Goal: Information Seeking & Learning: Learn about a topic

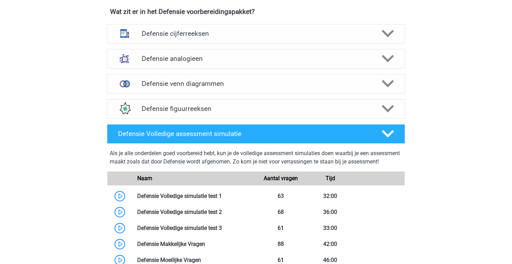
scroll to position [511, 0]
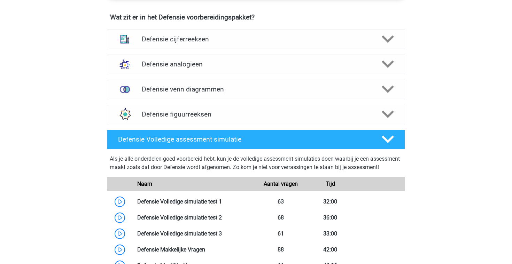
click at [220, 93] on h4 "Defensie venn diagrammen" at bounding box center [256, 89] width 228 height 8
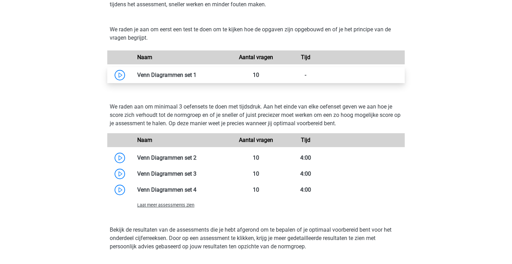
scroll to position [633, 0]
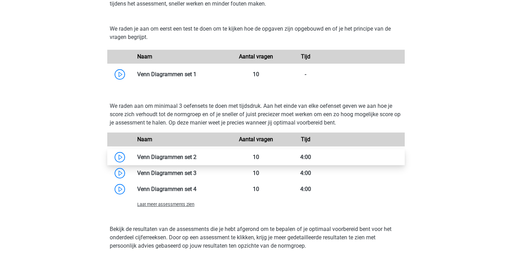
click at [197, 160] on link at bounding box center [197, 157] width 0 height 7
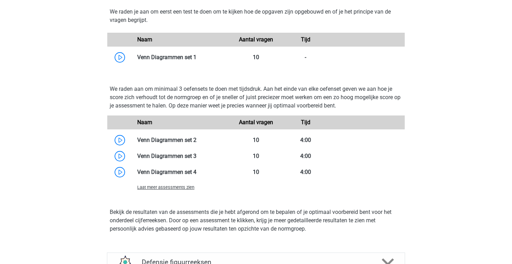
scroll to position [651, 0]
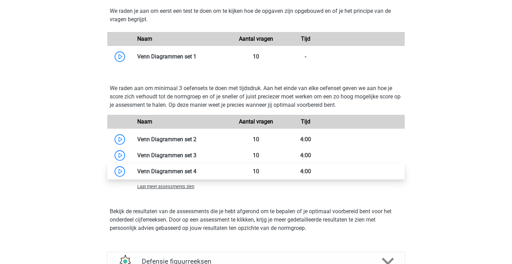
click at [197, 168] on link at bounding box center [197, 171] width 0 height 7
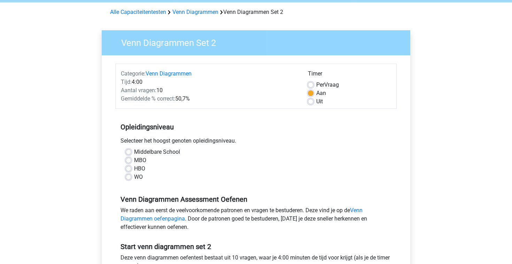
scroll to position [29, 0]
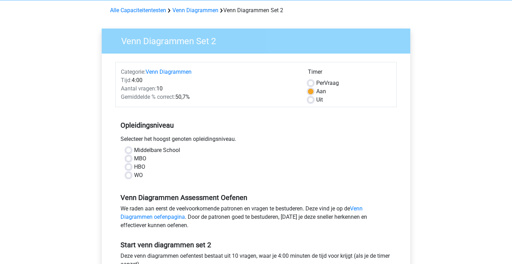
click at [131, 176] on div "WO" at bounding box center [256, 175] width 261 height 8
click at [134, 176] on label "WO" at bounding box center [138, 175] width 9 height 8
click at [129, 176] on input "WO" at bounding box center [129, 174] width 6 height 7
radio input "true"
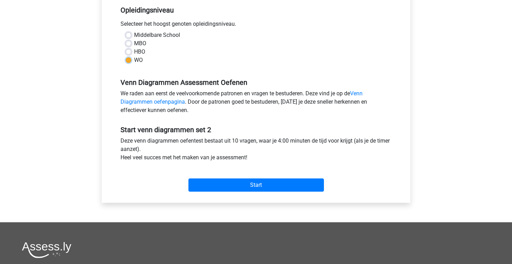
scroll to position [153, 0]
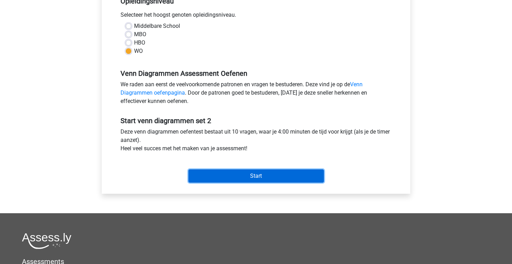
click at [204, 170] on input "Start" at bounding box center [257, 176] width 136 height 13
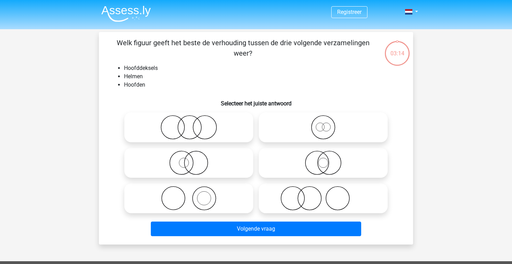
click at [275, 164] on icon at bounding box center [323, 163] width 123 height 24
click at [323, 160] on input "radio" at bounding box center [325, 157] width 5 height 5
radio input "true"
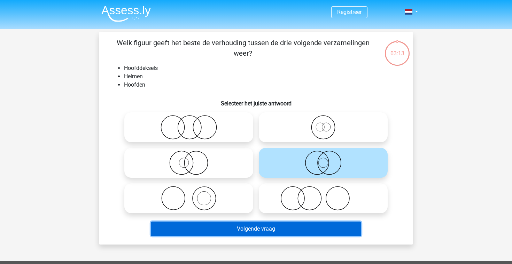
click at [261, 230] on button "Volgende vraag" at bounding box center [256, 229] width 211 height 15
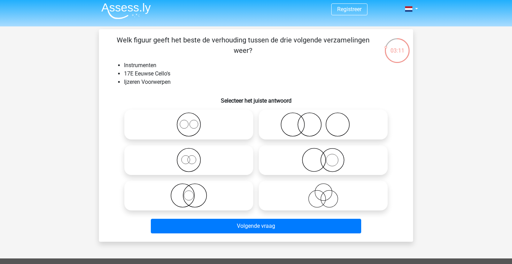
scroll to position [3, 0]
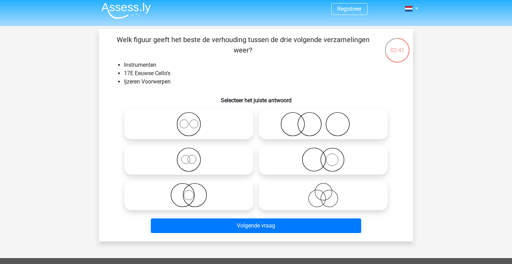
click at [292, 157] on icon at bounding box center [323, 160] width 123 height 24
click at [323, 156] on input "radio" at bounding box center [325, 154] width 5 height 5
radio input "true"
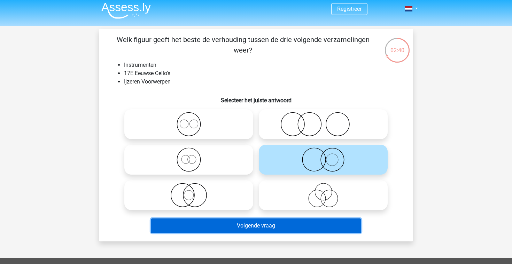
click at [246, 226] on button "Volgende vraag" at bounding box center [256, 226] width 211 height 15
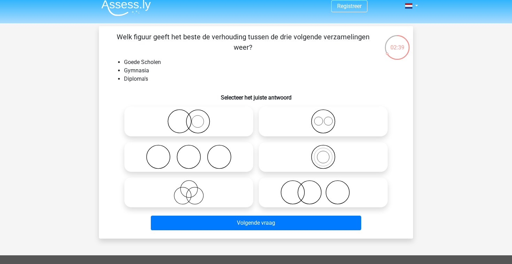
scroll to position [5, 0]
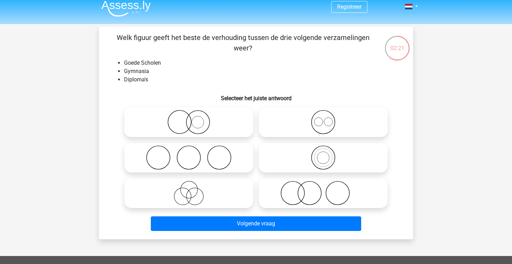
click at [161, 128] on icon at bounding box center [188, 122] width 123 height 24
click at [189, 119] on input "radio" at bounding box center [191, 116] width 5 height 5
radio input "true"
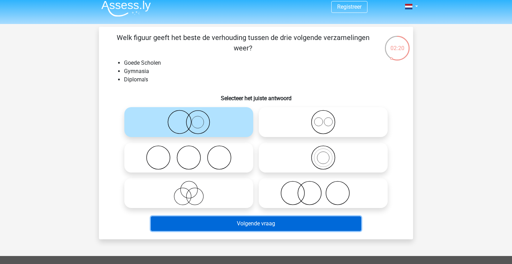
click at [204, 229] on button "Volgende vraag" at bounding box center [256, 224] width 211 height 15
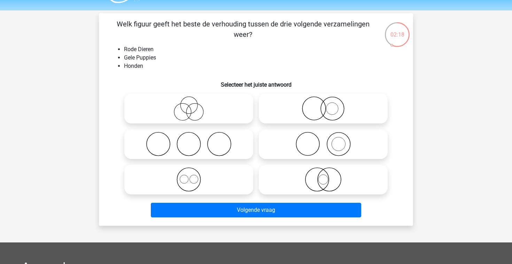
scroll to position [20, 0]
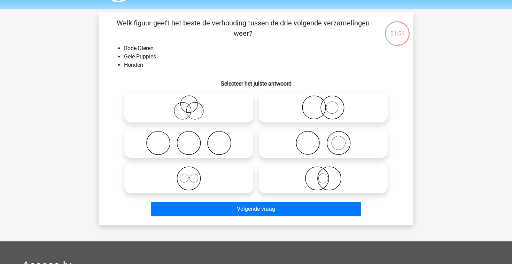
click at [314, 149] on icon at bounding box center [323, 143] width 123 height 24
click at [323, 140] on input "radio" at bounding box center [325, 137] width 5 height 5
radio input "true"
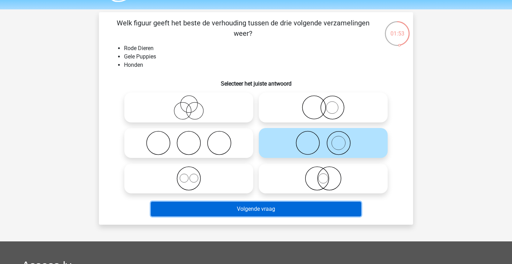
click at [259, 209] on button "Volgende vraag" at bounding box center [256, 209] width 211 height 15
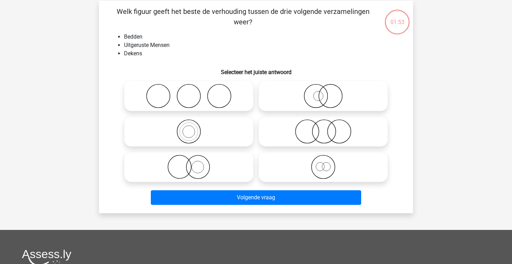
scroll to position [32, 0]
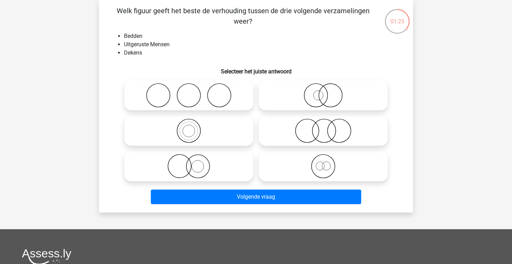
click at [302, 172] on icon at bounding box center [323, 166] width 123 height 24
click at [323, 163] on input "radio" at bounding box center [325, 161] width 5 height 5
radio input "true"
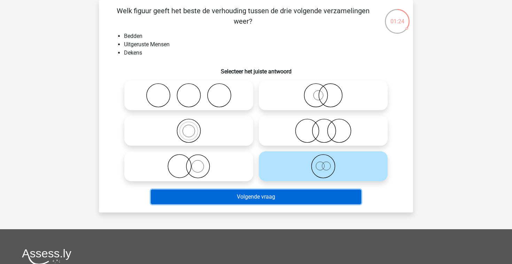
click at [279, 197] on button "Volgende vraag" at bounding box center [256, 197] width 211 height 15
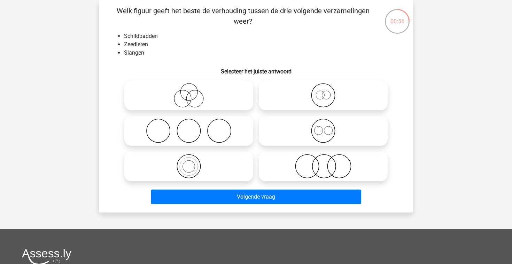
click at [166, 128] on icon at bounding box center [188, 131] width 123 height 24
click at [189, 128] on input "radio" at bounding box center [191, 125] width 5 height 5
radio input "true"
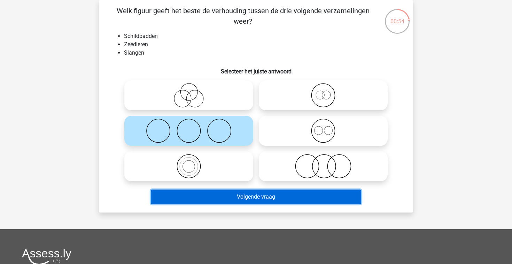
click at [208, 194] on button "Volgende vraag" at bounding box center [256, 197] width 211 height 15
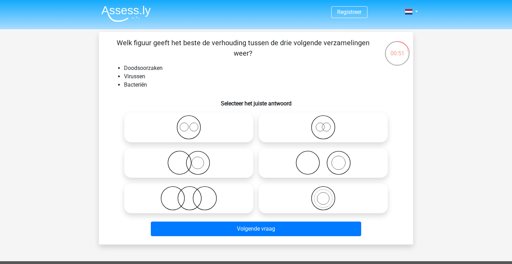
scroll to position [1, 0]
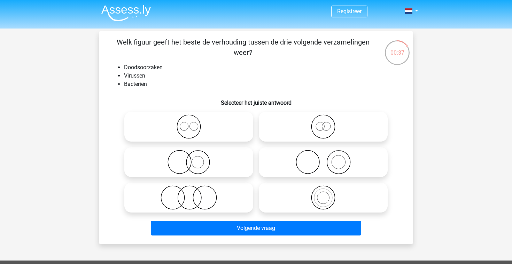
click at [338, 195] on icon at bounding box center [323, 198] width 123 height 24
click at [328, 194] on input "radio" at bounding box center [325, 192] width 5 height 5
radio input "true"
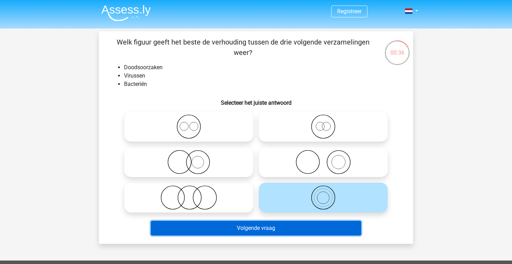
click at [300, 225] on button "Volgende vraag" at bounding box center [256, 228] width 211 height 15
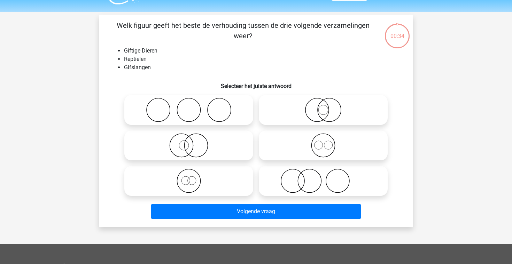
scroll to position [32, 0]
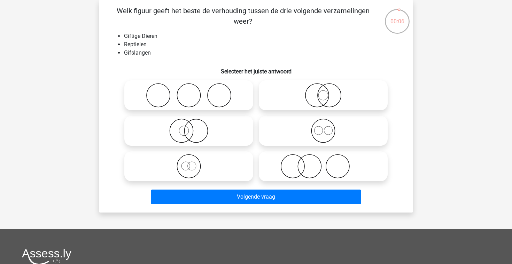
click at [207, 169] on icon at bounding box center [188, 166] width 123 height 24
click at [193, 163] on input "radio" at bounding box center [191, 161] width 5 height 5
radio input "true"
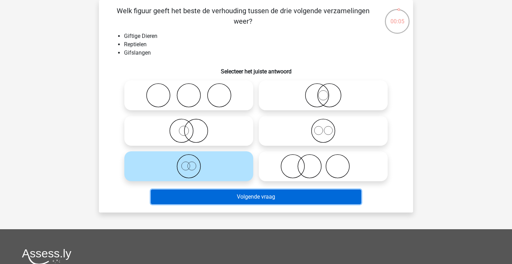
click at [219, 202] on button "Volgende vraag" at bounding box center [256, 197] width 211 height 15
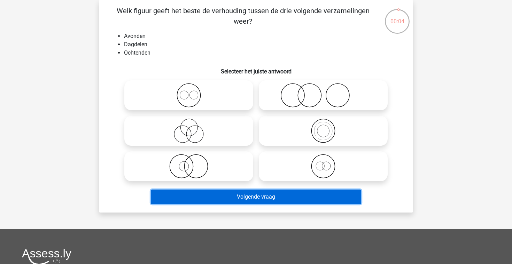
click at [215, 198] on button "Volgende vraag" at bounding box center [256, 197] width 211 height 15
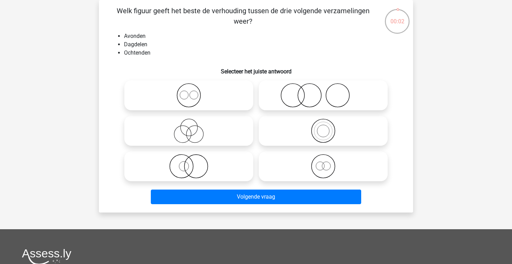
click at [195, 166] on icon at bounding box center [188, 166] width 123 height 24
click at [193, 163] on input "radio" at bounding box center [191, 161] width 5 height 5
radio input "true"
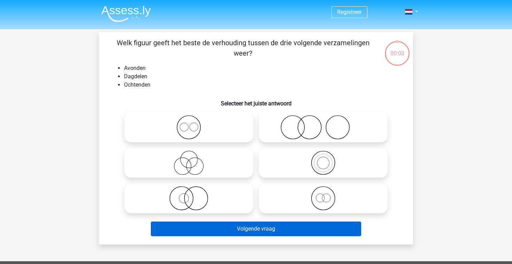
scroll to position [32, 0]
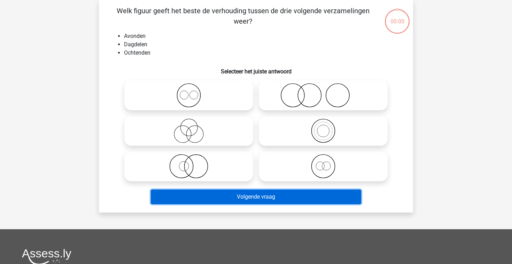
click at [198, 201] on button "Volgende vraag" at bounding box center [256, 197] width 211 height 15
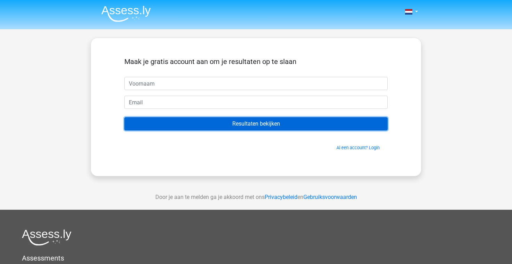
click at [227, 130] on input "Resultaten bekijken" at bounding box center [255, 123] width 263 height 13
click at [227, 124] on input "Resultaten bekijken" at bounding box center [255, 123] width 263 height 13
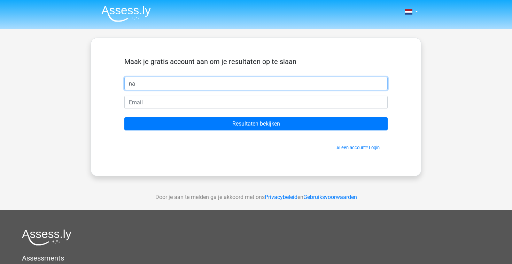
type input "n"
type input "[PERSON_NAME]"
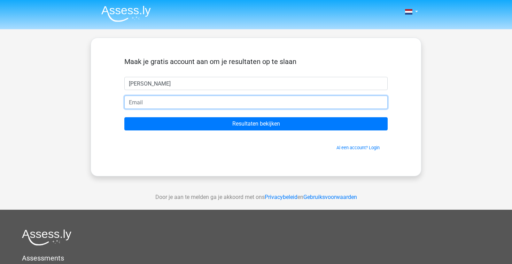
click at [207, 101] on input "email" at bounding box center [255, 102] width 263 height 13
type input "S"
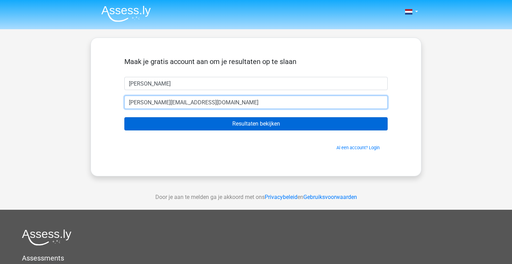
type input "[PERSON_NAME][EMAIL_ADDRESS][DOMAIN_NAME]"
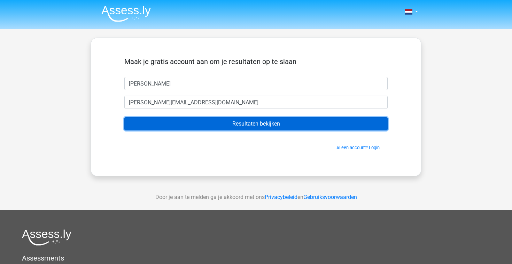
click at [273, 120] on input "Resultaten bekijken" at bounding box center [255, 123] width 263 height 13
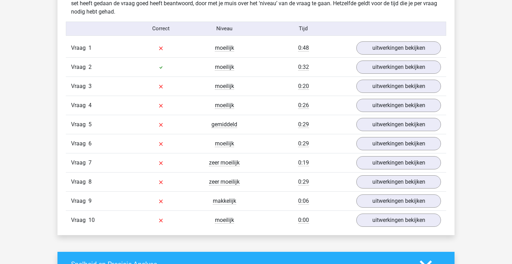
scroll to position [563, 0]
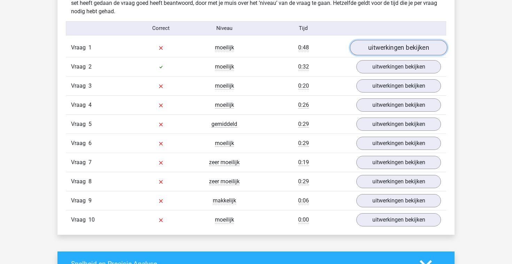
click at [385, 49] on link "uitwerkingen bekijken" at bounding box center [398, 47] width 97 height 15
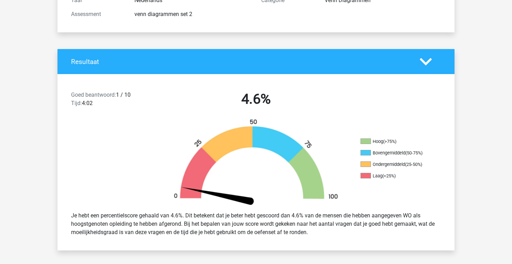
scroll to position [0, 0]
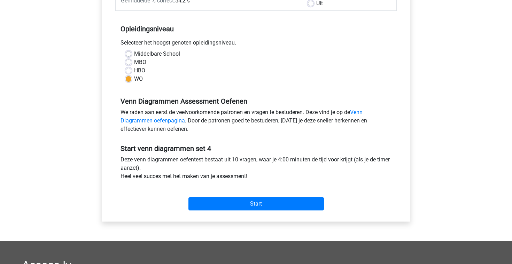
scroll to position [136, 0]
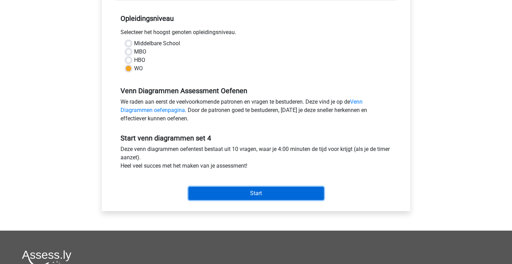
click at [246, 192] on input "Start" at bounding box center [257, 193] width 136 height 13
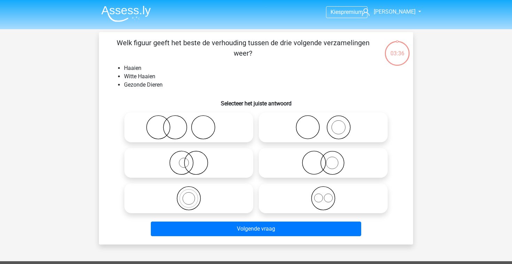
click at [317, 157] on icon at bounding box center [323, 163] width 123 height 24
click at [323, 157] on input "radio" at bounding box center [325, 157] width 5 height 5
radio input "true"
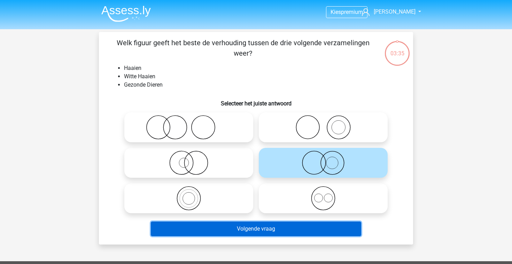
click at [296, 231] on button "Volgende vraag" at bounding box center [256, 229] width 211 height 15
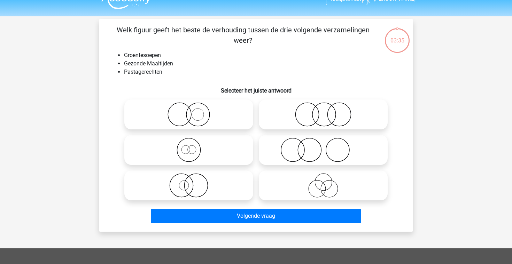
scroll to position [32, 0]
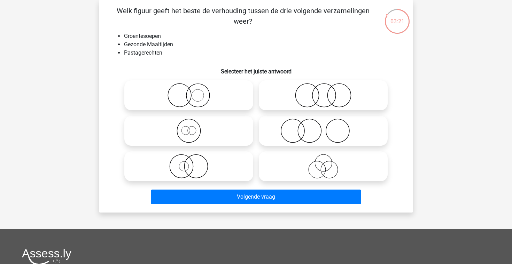
click at [325, 171] on icon at bounding box center [323, 166] width 123 height 24
click at [325, 163] on input "radio" at bounding box center [325, 161] width 5 height 5
radio input "true"
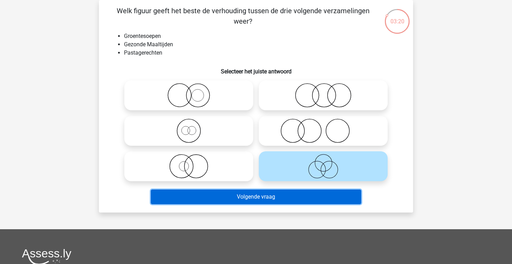
click at [312, 195] on button "Volgende vraag" at bounding box center [256, 197] width 211 height 15
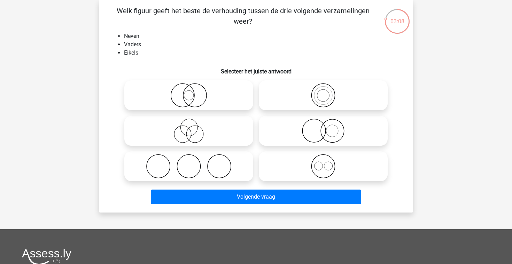
click at [187, 175] on icon at bounding box center [188, 166] width 123 height 24
click at [189, 163] on input "radio" at bounding box center [191, 161] width 5 height 5
radio input "true"
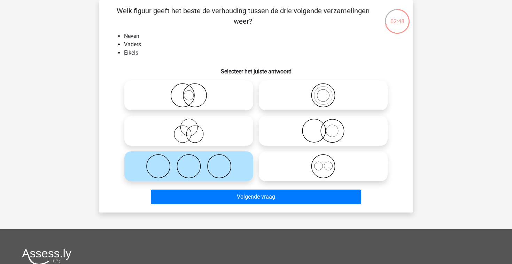
click at [268, 133] on icon at bounding box center [323, 131] width 123 height 24
click at [323, 128] on input "radio" at bounding box center [325, 125] width 5 height 5
radio input "true"
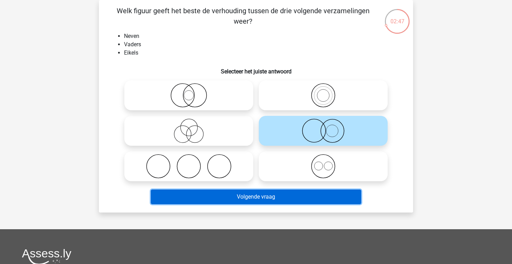
click at [275, 199] on button "Volgende vraag" at bounding box center [256, 197] width 211 height 15
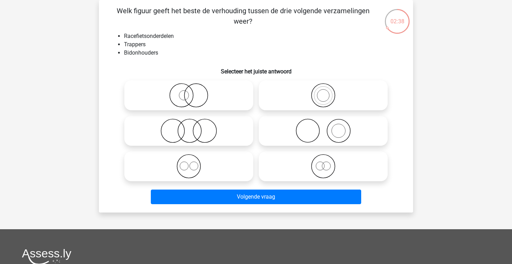
click at [299, 97] on icon at bounding box center [323, 95] width 123 height 24
click at [323, 92] on input "radio" at bounding box center [325, 89] width 5 height 5
radio input "true"
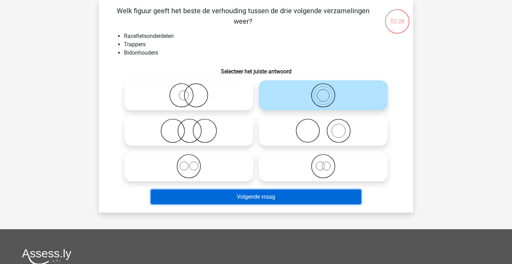
click at [199, 198] on button "Volgende vraag" at bounding box center [256, 197] width 211 height 15
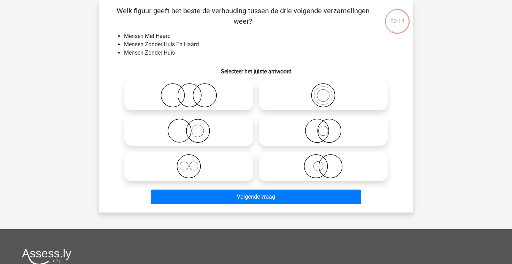
click at [159, 125] on icon at bounding box center [188, 131] width 123 height 24
click at [189, 125] on input "radio" at bounding box center [191, 125] width 5 height 5
radio input "true"
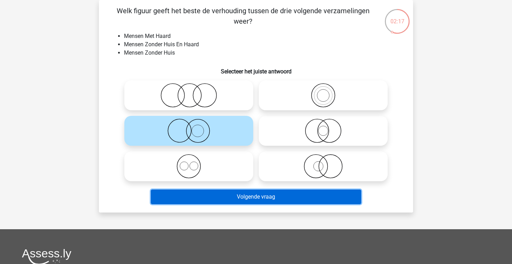
click at [202, 191] on button "Volgende vraag" at bounding box center [256, 197] width 211 height 15
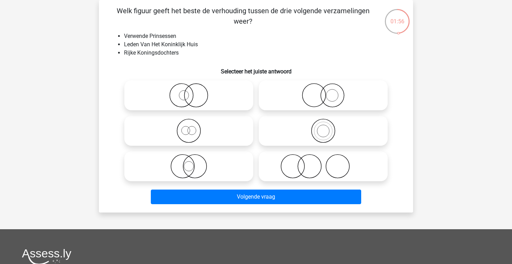
click at [182, 167] on icon at bounding box center [188, 166] width 123 height 24
click at [189, 163] on input "radio" at bounding box center [191, 161] width 5 height 5
radio input "true"
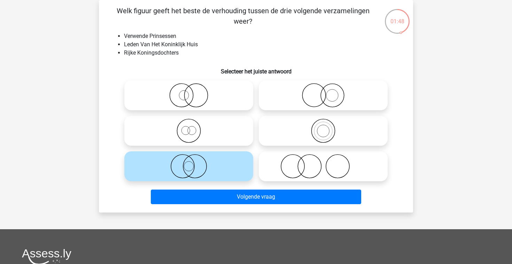
click at [264, 135] on icon at bounding box center [323, 131] width 123 height 24
click at [323, 128] on input "radio" at bounding box center [325, 125] width 5 height 5
radio input "true"
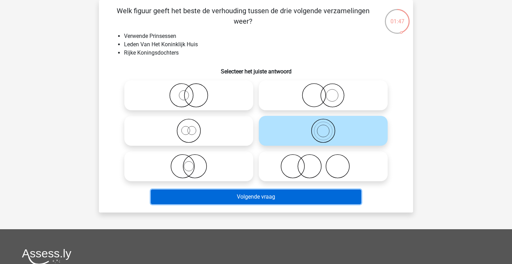
click at [239, 196] on button "Volgende vraag" at bounding box center [256, 197] width 211 height 15
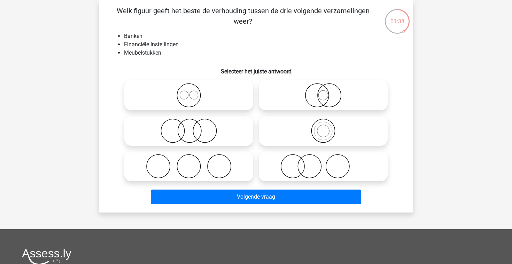
click at [310, 170] on icon at bounding box center [323, 166] width 123 height 24
click at [323, 163] on input "radio" at bounding box center [325, 161] width 5 height 5
radio input "true"
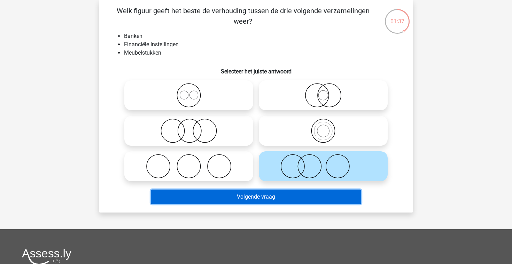
click at [293, 193] on button "Volgende vraag" at bounding box center [256, 197] width 211 height 15
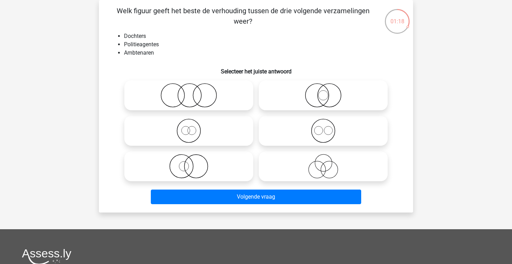
click at [224, 88] on icon at bounding box center [188, 95] width 123 height 24
click at [193, 88] on input "radio" at bounding box center [191, 89] width 5 height 5
radio input "true"
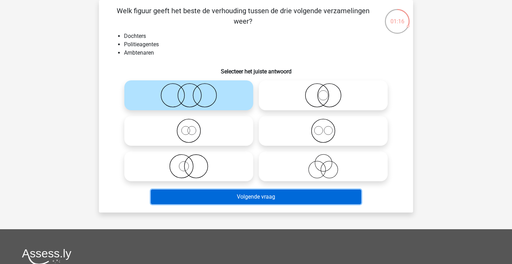
click at [245, 200] on button "Volgende vraag" at bounding box center [256, 197] width 211 height 15
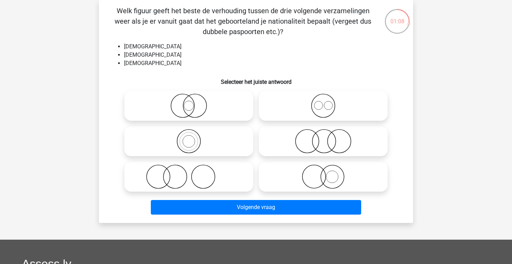
click at [271, 107] on icon at bounding box center [323, 106] width 123 height 24
click at [323, 102] on input "radio" at bounding box center [325, 100] width 5 height 5
radio input "true"
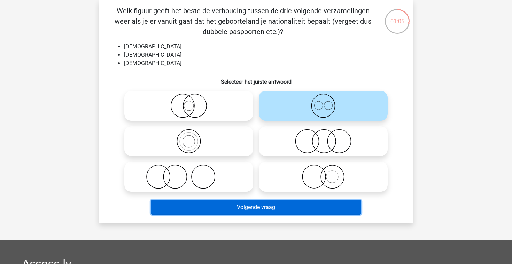
click at [237, 205] on button "Volgende vraag" at bounding box center [256, 207] width 211 height 15
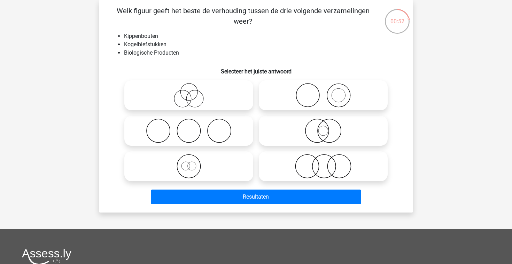
click at [205, 171] on icon at bounding box center [188, 166] width 123 height 24
click at [193, 163] on input "radio" at bounding box center [191, 161] width 5 height 5
radio input "true"
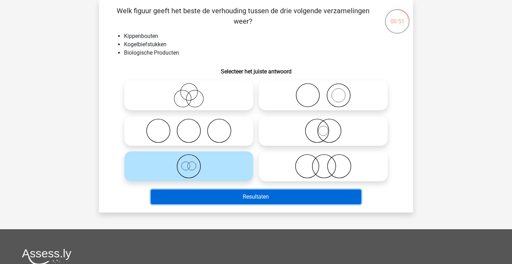
click at [222, 199] on button "Resultaten" at bounding box center [256, 197] width 211 height 15
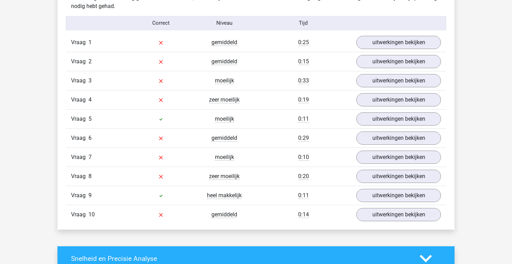
scroll to position [569, 0]
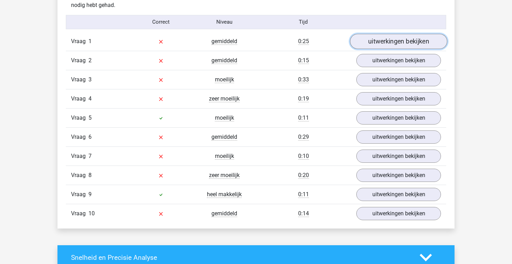
click at [363, 37] on link "uitwerkingen bekijken" at bounding box center [398, 41] width 97 height 15
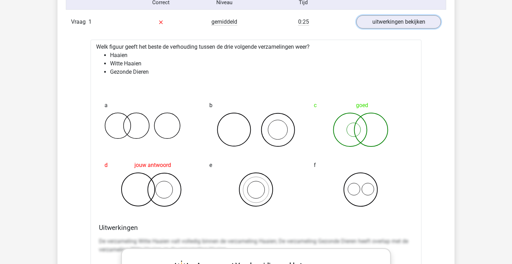
scroll to position [590, 0]
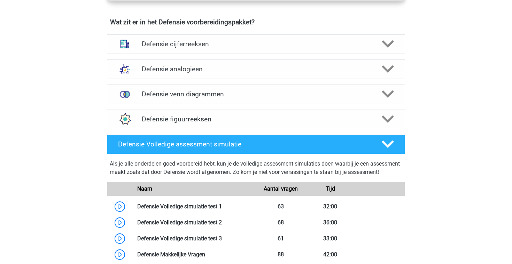
scroll to position [499, 0]
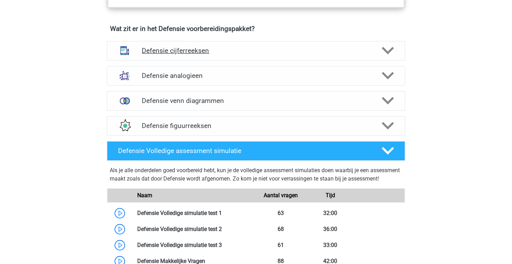
click at [148, 49] on h4 "Defensie cijferreeksen" at bounding box center [256, 51] width 228 height 8
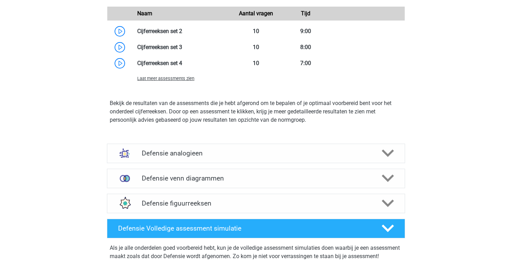
scroll to position [836, 0]
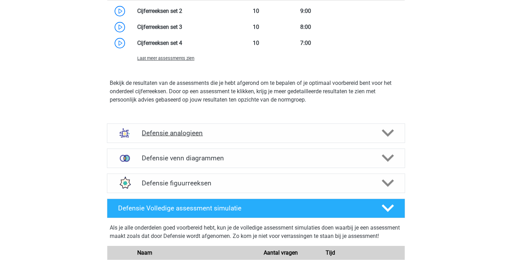
click at [162, 133] on h4 "Defensie analogieen" at bounding box center [256, 133] width 228 height 8
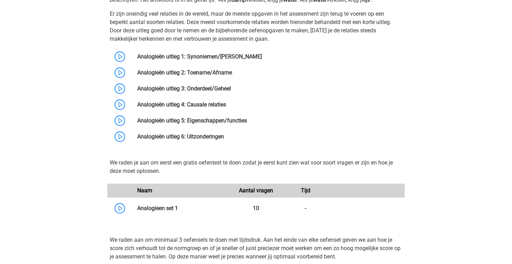
scroll to position [1040, 0]
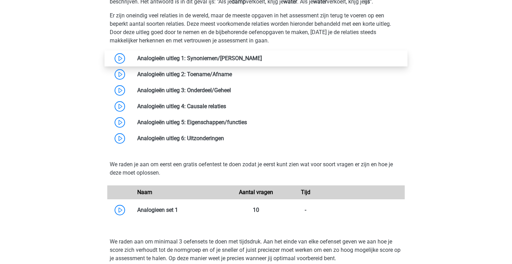
click at [262, 61] on link at bounding box center [262, 58] width 0 height 7
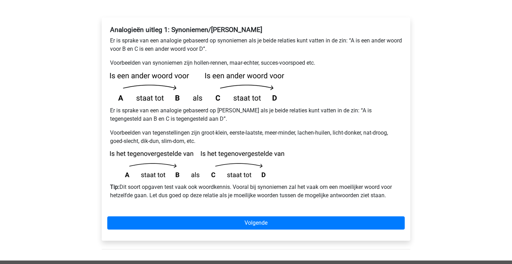
scroll to position [152, 0]
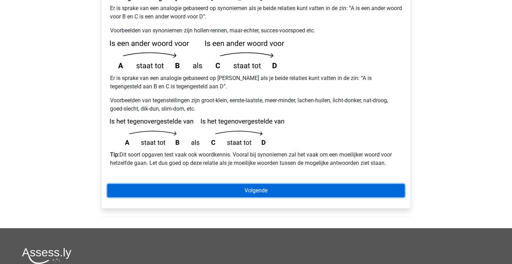
click at [180, 184] on link "Volgende" at bounding box center [256, 190] width 298 height 13
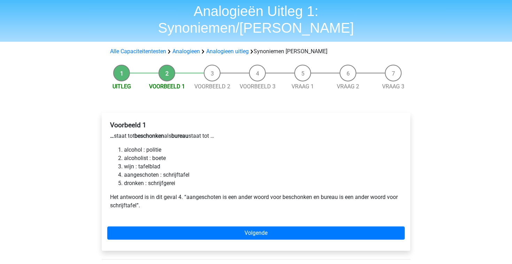
scroll to position [24, 0]
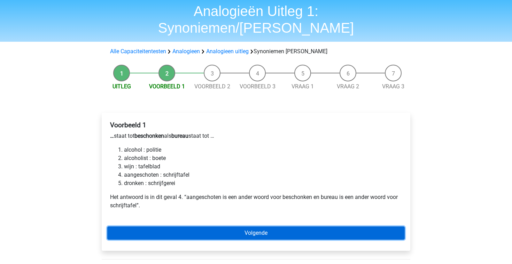
click at [142, 227] on link "Volgende" at bounding box center [256, 233] width 298 height 13
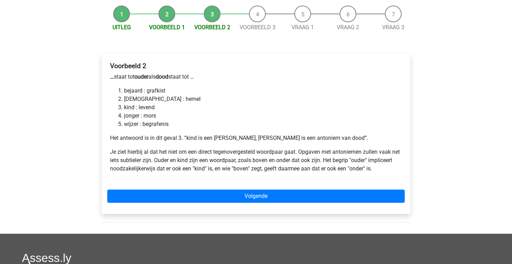
scroll to position [83, 0]
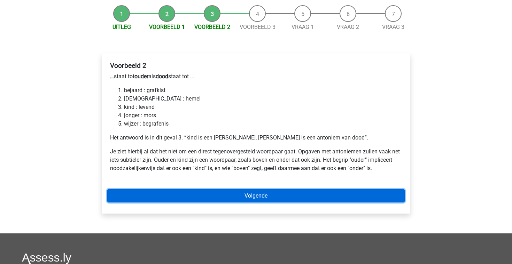
click at [156, 190] on link "Volgende" at bounding box center [256, 196] width 298 height 13
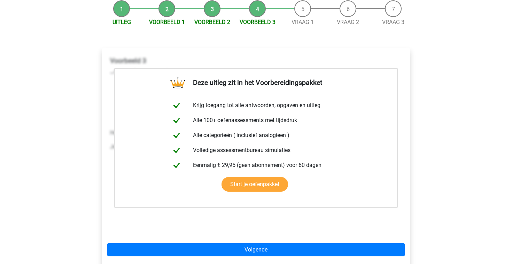
scroll to position [89, 0]
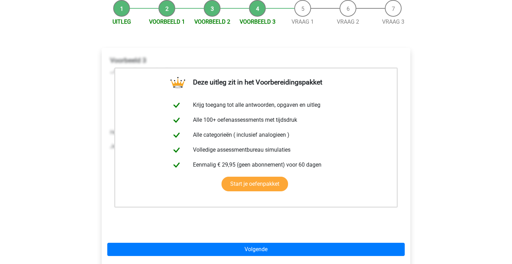
click at [193, 226] on div "Deze uitleg zit in het Voorbereidingspakket Krijg toegang tot alle antwoorden, …" at bounding box center [256, 158] width 309 height 220
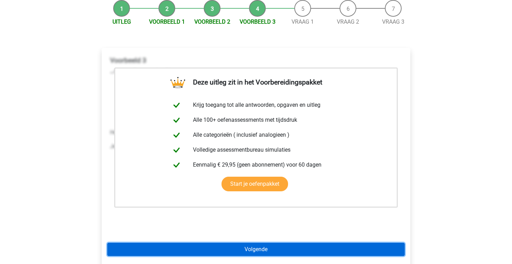
click at [198, 243] on link "Volgende" at bounding box center [256, 249] width 298 height 13
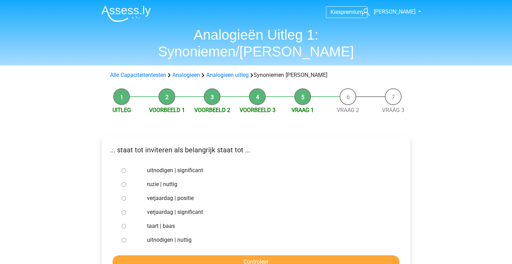
scroll to position [12, 0]
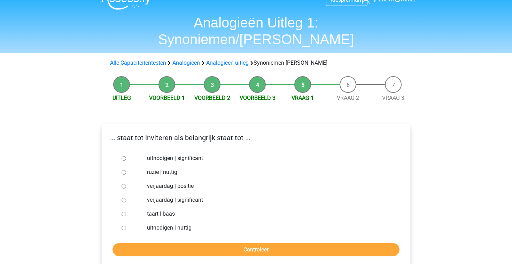
click at [125, 156] on input "uitnodigen | significant" at bounding box center [124, 158] width 5 height 5
radio input "true"
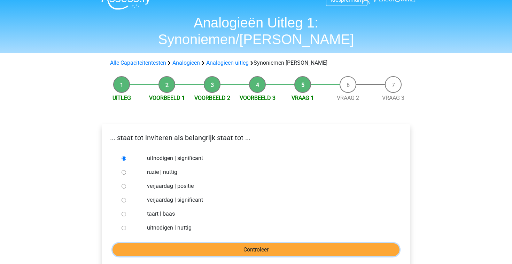
click at [251, 244] on input "Controleer" at bounding box center [256, 250] width 287 height 13
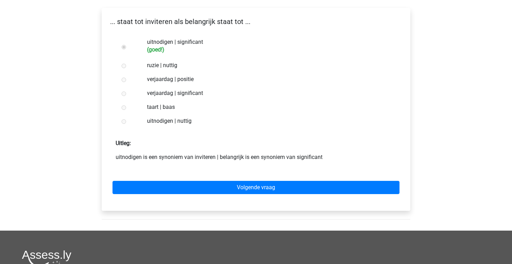
scroll to position [133, 0]
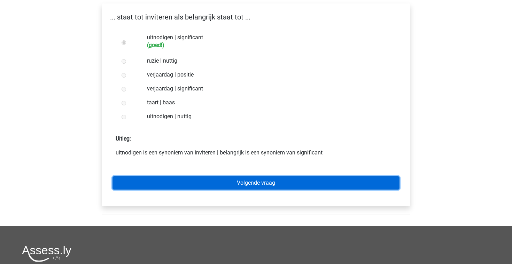
click at [223, 177] on link "Volgende vraag" at bounding box center [256, 183] width 287 height 13
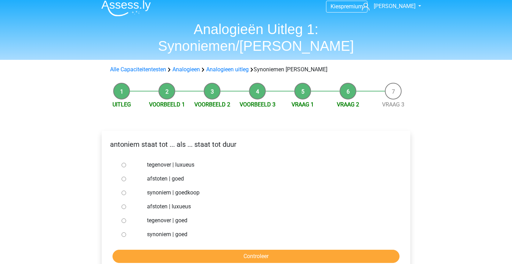
scroll to position [8, 0]
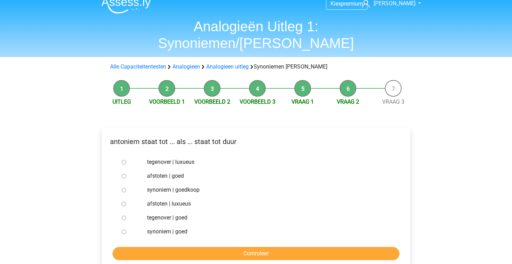
click at [123, 188] on input "synoniem | goedkoop" at bounding box center [124, 190] width 5 height 5
radio input "true"
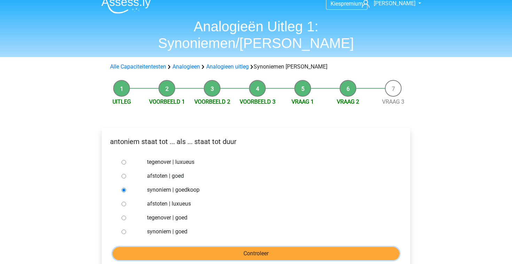
click at [222, 247] on input "Controleer" at bounding box center [256, 253] width 287 height 13
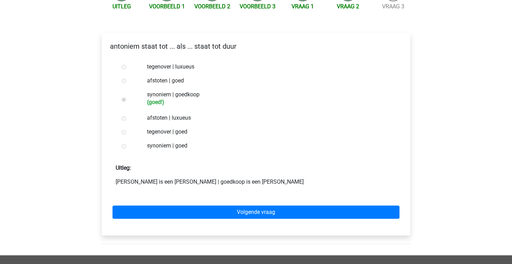
scroll to position [111, 0]
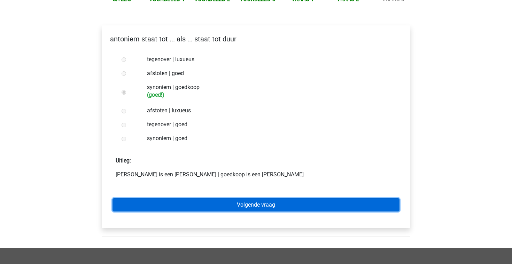
click at [229, 199] on link "Volgende vraag" at bounding box center [256, 205] width 287 height 13
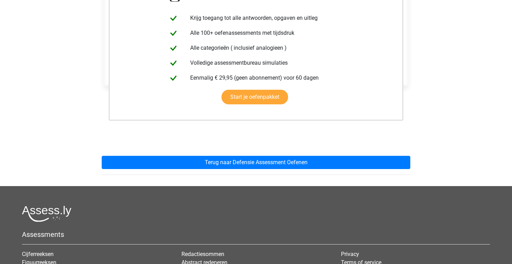
scroll to position [163, 0]
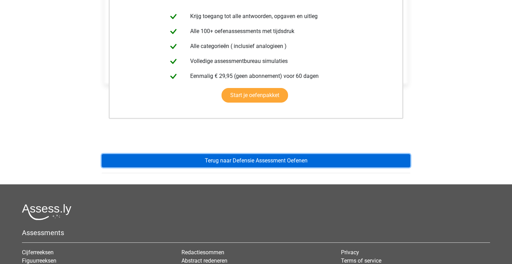
click at [249, 154] on link "Terug naar Defensie Assessment Oefenen" at bounding box center [256, 160] width 309 height 13
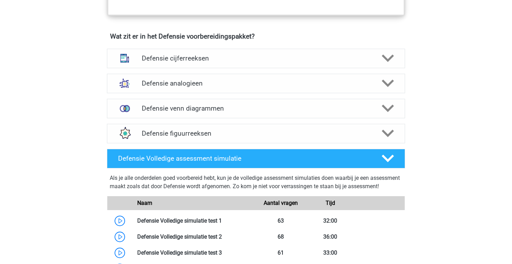
scroll to position [491, 0]
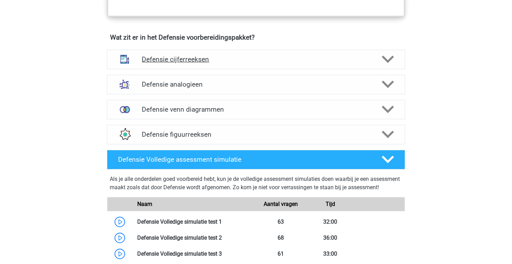
click at [191, 59] on h4 "Defensie cijferreeksen" at bounding box center [256, 59] width 228 height 8
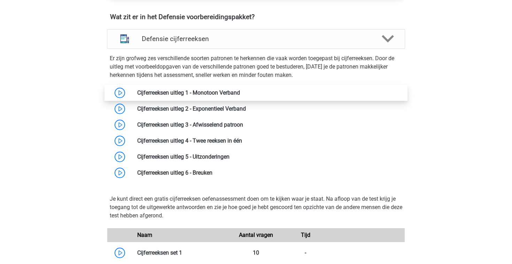
scroll to position [511, 0]
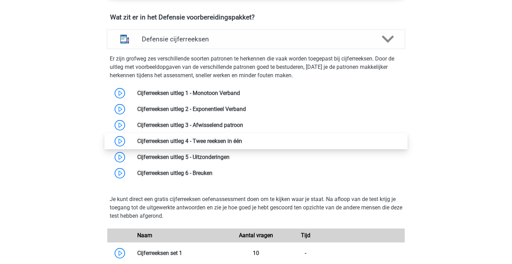
click at [242, 139] on link at bounding box center [242, 141] width 0 height 7
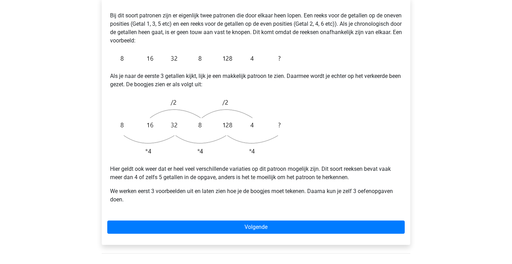
scroll to position [157, 0]
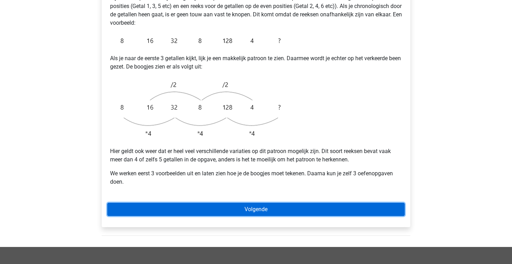
click at [145, 203] on link "Volgende" at bounding box center [256, 209] width 298 height 13
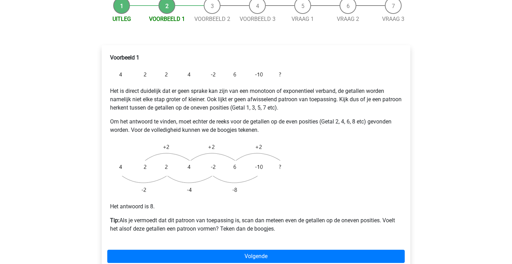
scroll to position [92, 0]
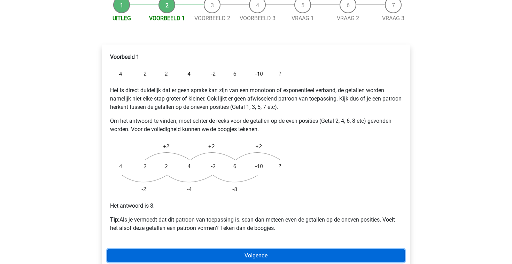
click at [161, 249] on link "Volgende" at bounding box center [256, 255] width 298 height 13
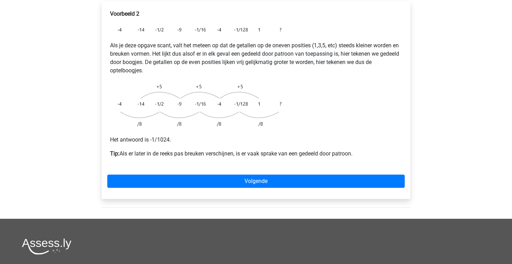
scroll to position [159, 0]
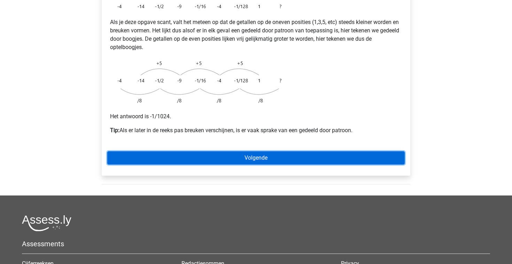
click at [170, 152] on link "Volgende" at bounding box center [256, 158] width 298 height 13
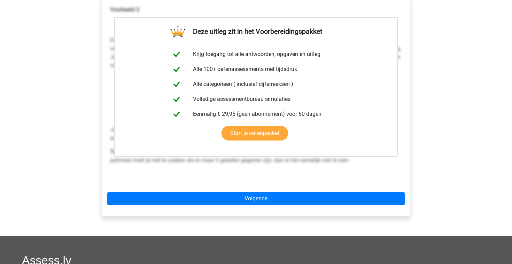
scroll to position [158, 0]
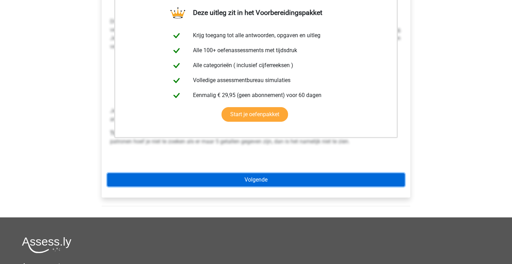
click at [173, 174] on link "Volgende" at bounding box center [256, 180] width 298 height 13
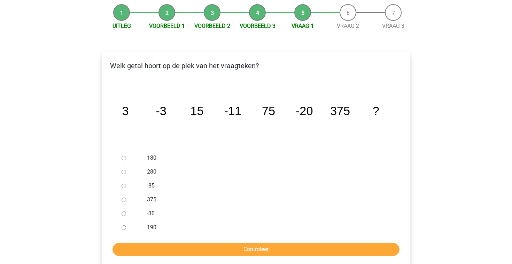
scroll to position [84, 0]
click at [126, 207] on div at bounding box center [130, 214] width 23 height 14
click at [122, 212] on input "-30" at bounding box center [124, 214] width 5 height 5
radio input "true"
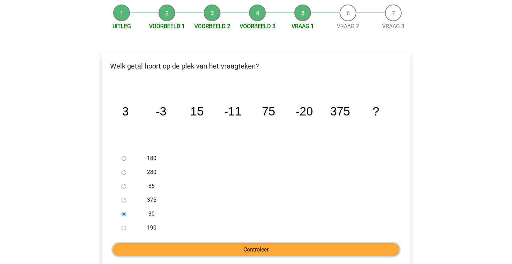
click at [155, 244] on input "Controleer" at bounding box center [256, 250] width 287 height 13
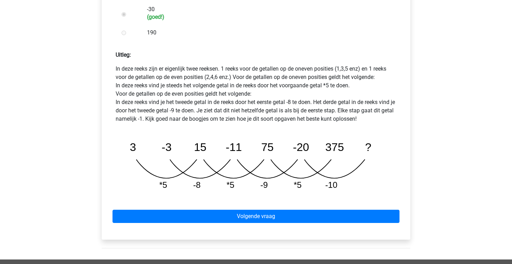
scroll to position [302, 0]
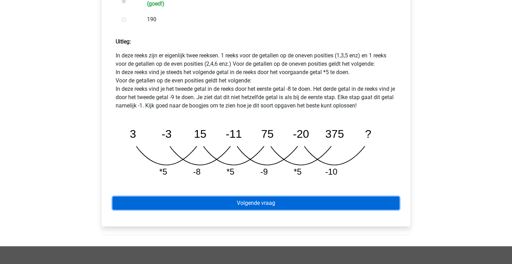
click at [172, 197] on link "Volgende vraag" at bounding box center [256, 203] width 287 height 13
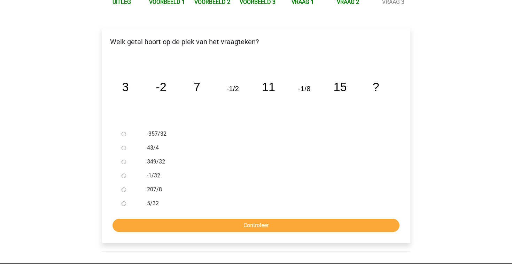
scroll to position [113, 0]
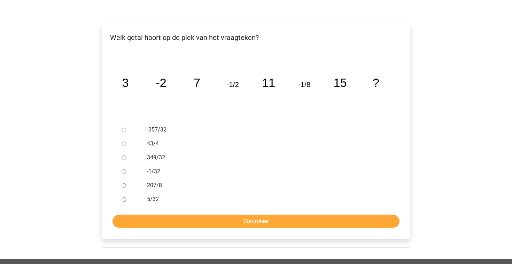
click at [123, 170] on input "-1/32" at bounding box center [124, 172] width 5 height 5
radio input "true"
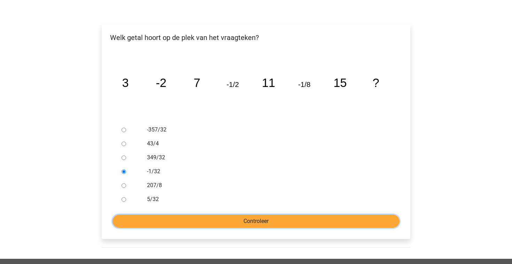
click at [157, 215] on input "Controleer" at bounding box center [256, 221] width 287 height 13
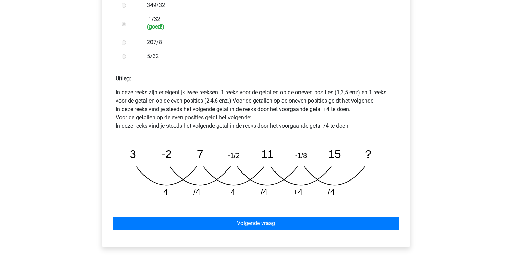
scroll to position [264, 0]
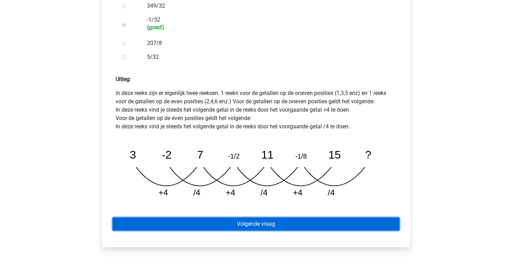
click at [170, 218] on link "Volgende vraag" at bounding box center [256, 224] width 287 height 13
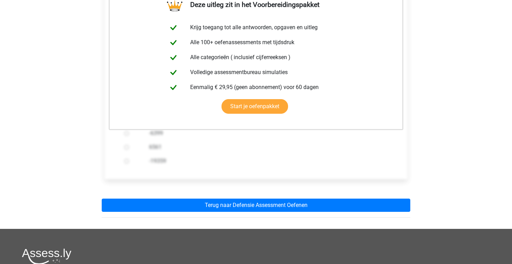
scroll to position [153, 0]
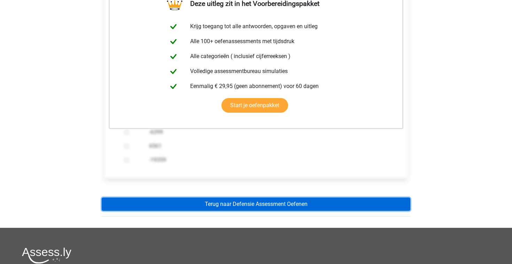
click at [188, 198] on link "Terug naar Defensie Assessment Oefenen" at bounding box center [256, 204] width 309 height 13
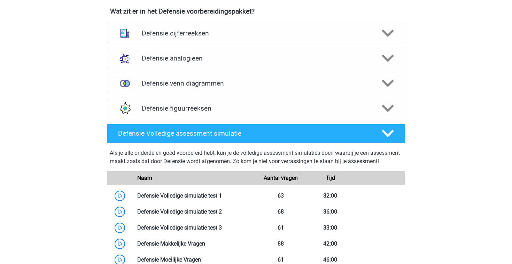
scroll to position [502, 0]
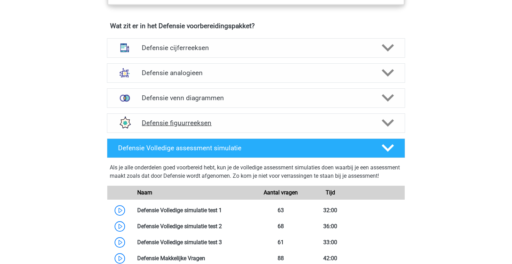
click at [174, 130] on div "Defensie figuurreeksen" at bounding box center [256, 124] width 298 height 20
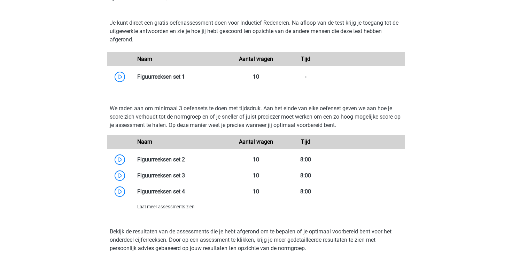
scroll to position [664, 0]
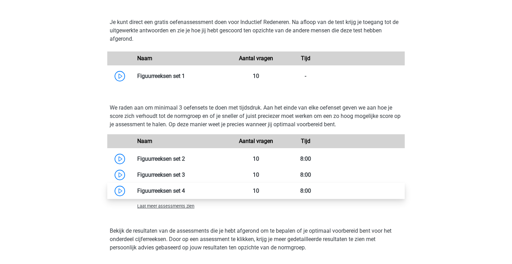
click at [185, 194] on link at bounding box center [185, 191] width 0 height 7
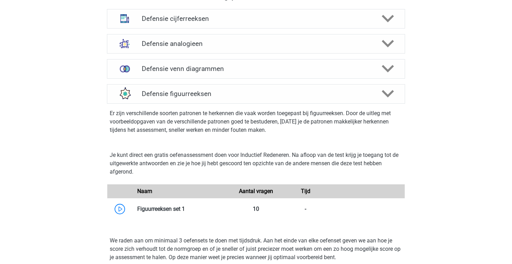
scroll to position [464, 0]
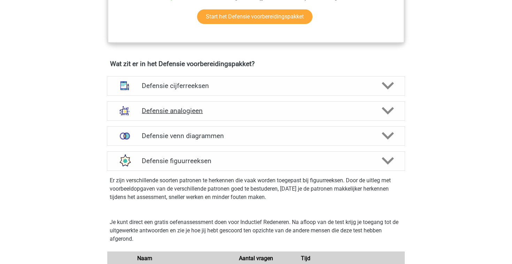
click at [143, 109] on h4 "Defensie analogieen" at bounding box center [256, 111] width 228 height 8
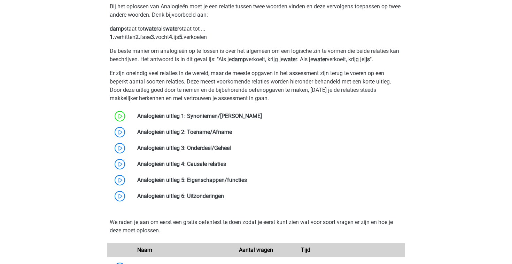
scroll to position [589, 0]
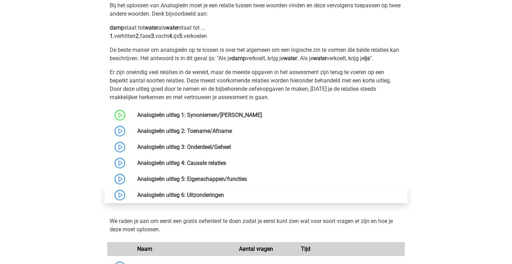
click at [224, 196] on link at bounding box center [224, 195] width 0 height 7
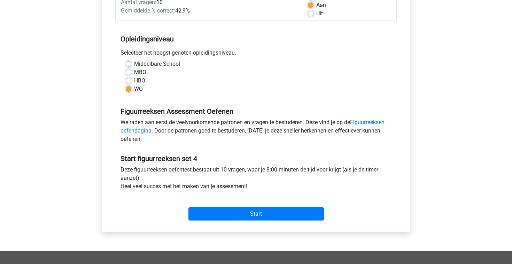
scroll to position [124, 0]
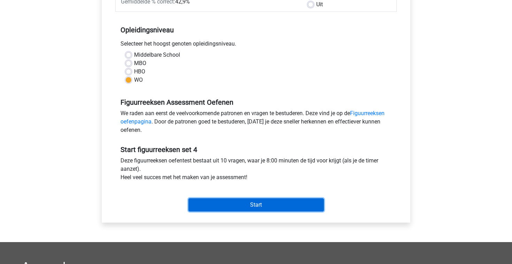
click at [206, 203] on input "Start" at bounding box center [257, 205] width 136 height 13
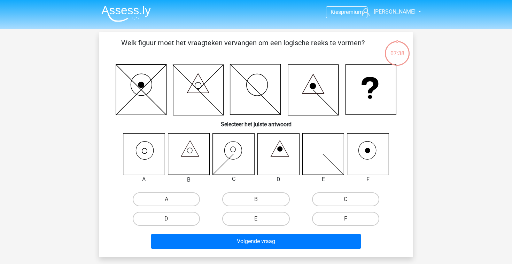
click at [227, 154] on icon at bounding box center [233, 154] width 41 height 41
click at [319, 199] on label "C" at bounding box center [345, 200] width 67 height 14
click at [346, 200] on input "C" at bounding box center [348, 202] width 5 height 5
radio input "true"
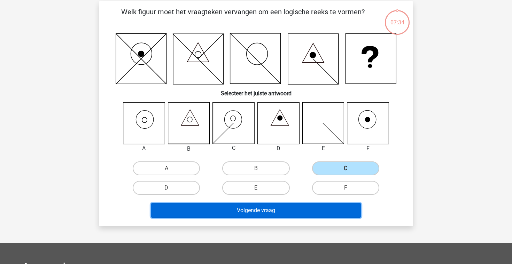
click at [303, 206] on button "Volgende vraag" at bounding box center [256, 210] width 211 height 15
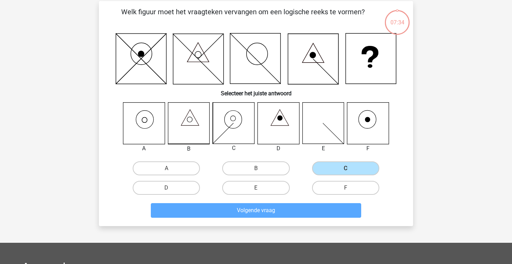
scroll to position [32, 0]
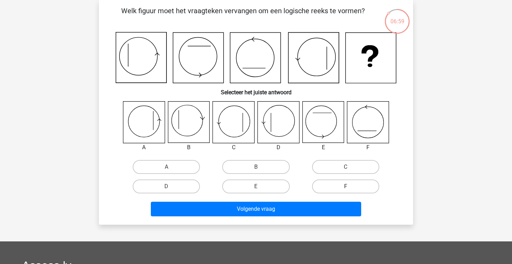
click at [363, 180] on label "F" at bounding box center [345, 187] width 67 height 14
click at [350, 187] on input "F" at bounding box center [348, 189] width 5 height 5
radio input "true"
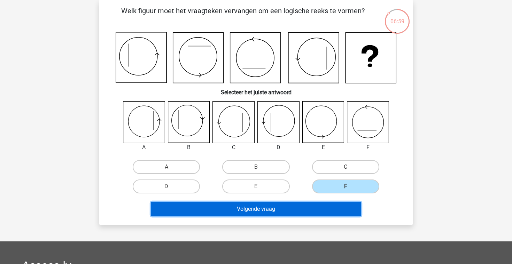
click at [320, 215] on button "Volgende vraag" at bounding box center [256, 209] width 211 height 15
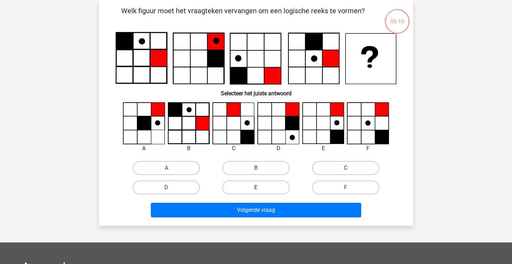
click at [243, 188] on label "E" at bounding box center [255, 188] width 67 height 14
click at [256, 188] on input "E" at bounding box center [258, 190] width 5 height 5
radio input "true"
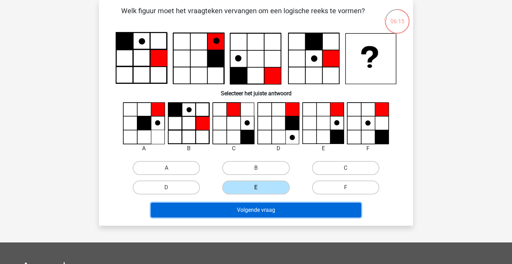
click at [241, 207] on button "Volgende vraag" at bounding box center [256, 210] width 211 height 15
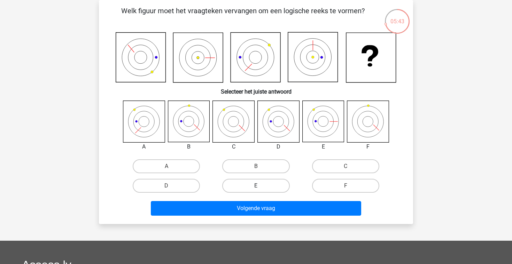
click at [241, 188] on label "E" at bounding box center [255, 186] width 67 height 14
click at [256, 188] on input "E" at bounding box center [258, 188] width 5 height 5
radio input "true"
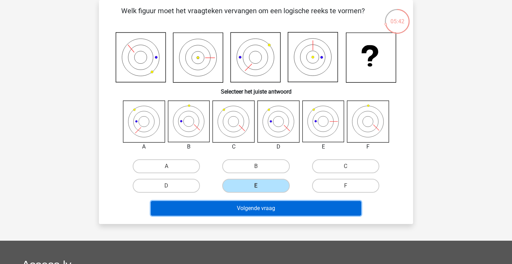
click at [241, 209] on button "Volgende vraag" at bounding box center [256, 208] width 211 height 15
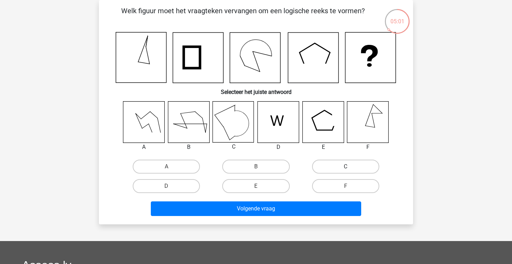
click at [316, 165] on label "C" at bounding box center [345, 167] width 67 height 14
click at [346, 167] on input "C" at bounding box center [348, 169] width 5 height 5
radio input "true"
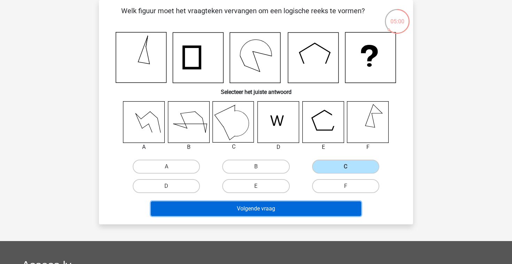
click at [297, 206] on button "Volgende vraag" at bounding box center [256, 209] width 211 height 15
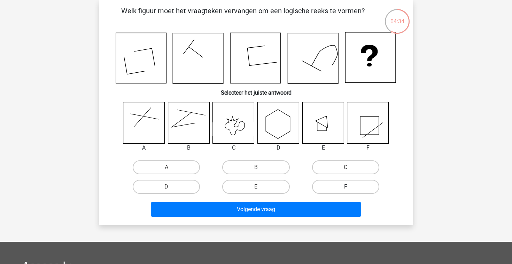
click at [327, 190] on label "F" at bounding box center [345, 187] width 67 height 14
click at [346, 190] on input "F" at bounding box center [348, 189] width 5 height 5
radio input "true"
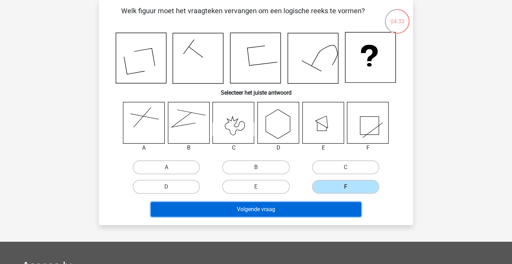
click at [312, 208] on button "Volgende vraag" at bounding box center [256, 209] width 211 height 15
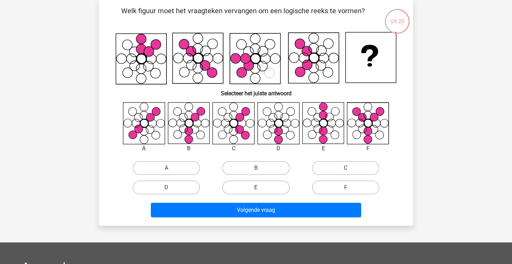
click at [283, 187] on label "E" at bounding box center [255, 188] width 67 height 14
click at [261, 188] on input "E" at bounding box center [258, 190] width 5 height 5
radio input "true"
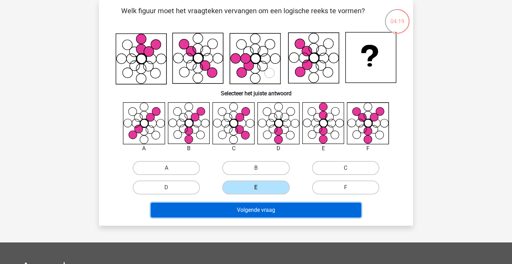
click at [280, 208] on button "Volgende vraag" at bounding box center [256, 210] width 211 height 15
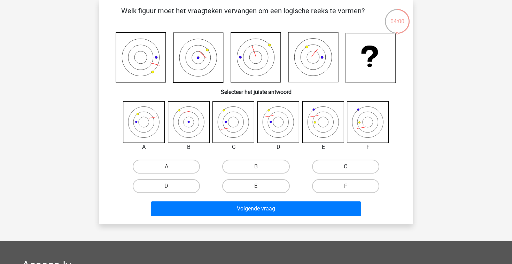
click at [335, 170] on label "C" at bounding box center [345, 167] width 67 height 14
click at [346, 170] on input "C" at bounding box center [348, 169] width 5 height 5
radio input "true"
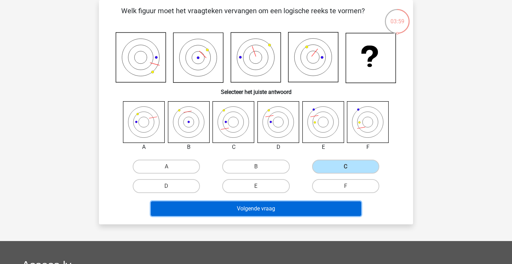
click at [292, 210] on button "Volgende vraag" at bounding box center [256, 209] width 211 height 15
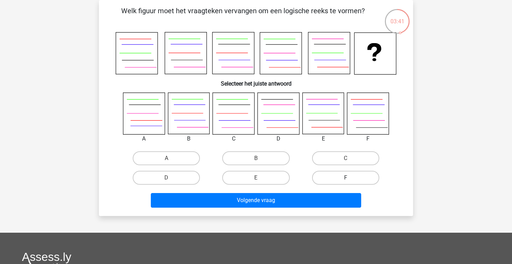
click at [361, 179] on label "F" at bounding box center [345, 178] width 67 height 14
click at [350, 179] on input "F" at bounding box center [348, 180] width 5 height 5
radio input "true"
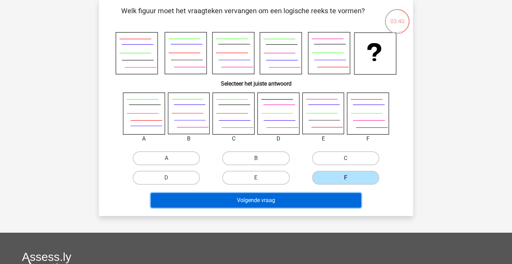
click at [331, 194] on button "Volgende vraag" at bounding box center [256, 200] width 211 height 15
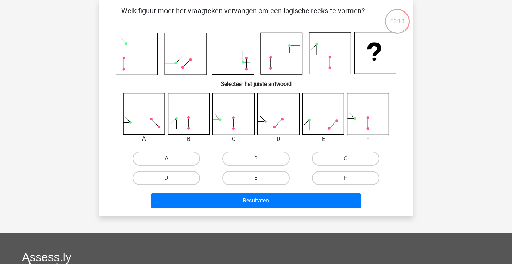
click at [244, 159] on label "B" at bounding box center [255, 159] width 67 height 14
click at [256, 159] on input "B" at bounding box center [258, 161] width 5 height 5
radio input "true"
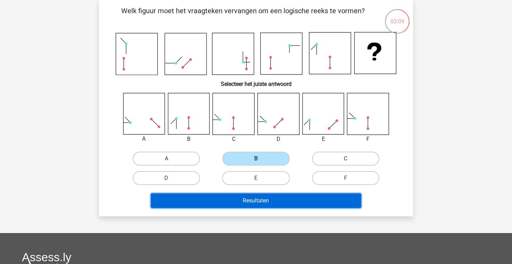
click at [253, 201] on button "Resultaten" at bounding box center [256, 201] width 211 height 15
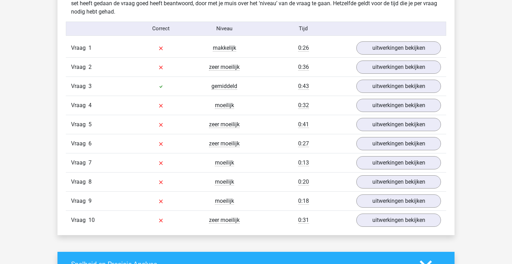
scroll to position [561, 0]
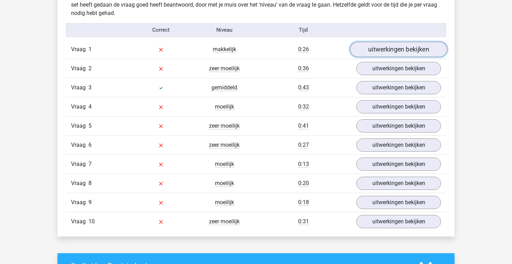
click at [372, 53] on link "uitwerkingen bekijken" at bounding box center [398, 49] width 97 height 15
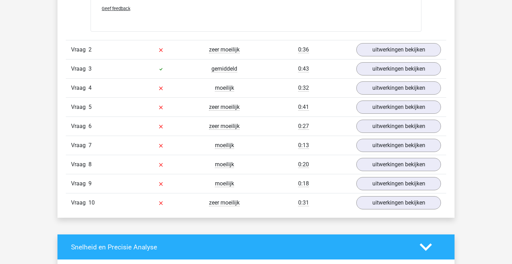
scroll to position [1162, 0]
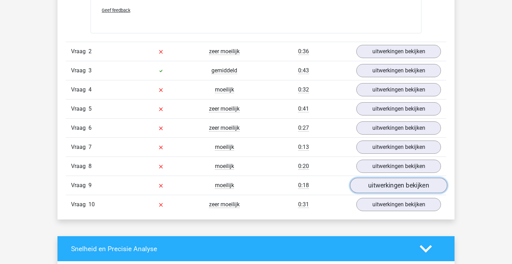
click at [374, 187] on link "uitwerkingen bekijken" at bounding box center [398, 185] width 97 height 15
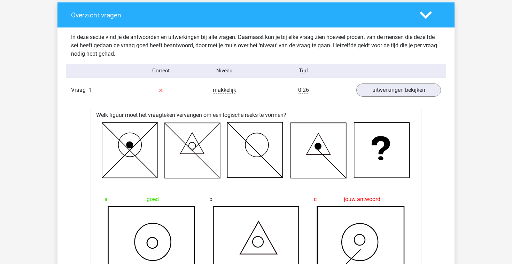
scroll to position [517, 0]
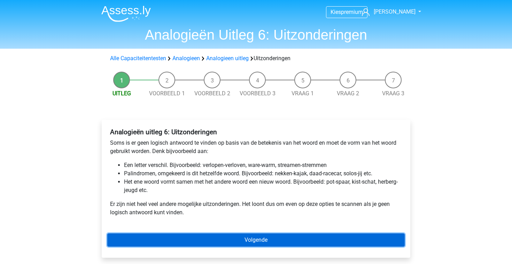
click at [168, 241] on link "Volgende" at bounding box center [256, 240] width 298 height 13
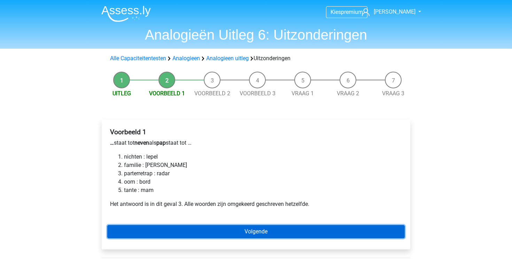
click at [168, 229] on link "Volgende" at bounding box center [256, 231] width 298 height 13
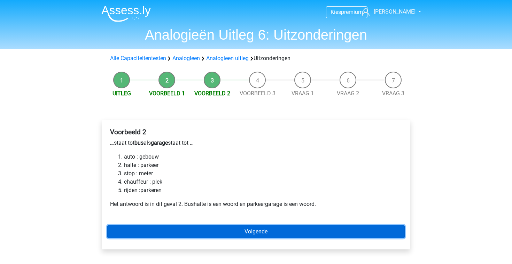
click at [168, 229] on link "Volgende" at bounding box center [256, 231] width 298 height 13
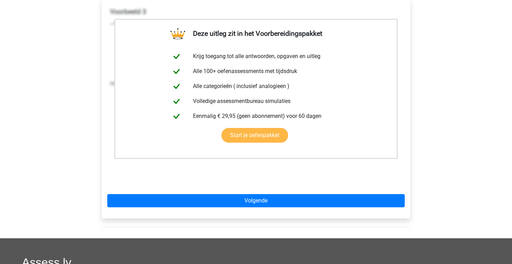
scroll to position [157, 0]
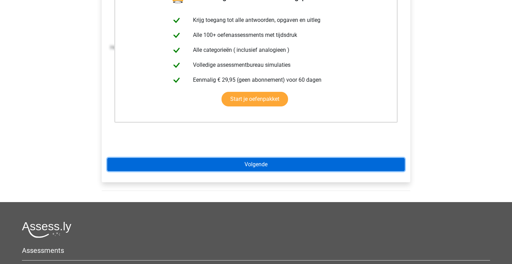
click at [234, 163] on link "Volgende" at bounding box center [256, 164] width 298 height 13
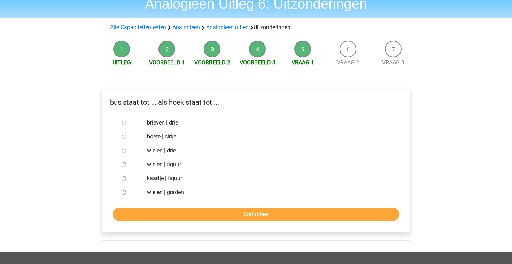
scroll to position [31, 0]
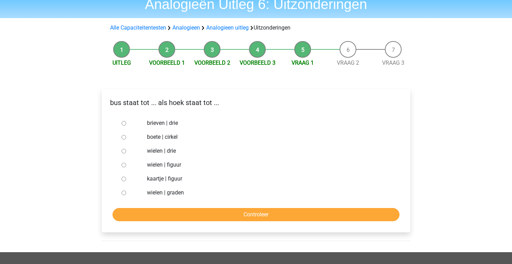
click at [122, 192] on input "wielen | graden" at bounding box center [124, 193] width 5 height 5
radio input "true"
click at [128, 207] on form "brieven | drie boete | cirkel wielen | drie wielen | figuur kaartje | figuur wi…" at bounding box center [256, 168] width 298 height 105
click at [129, 212] on input "Controleer" at bounding box center [256, 214] width 287 height 13
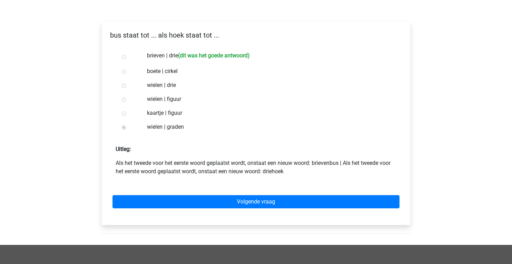
scroll to position [97, 0]
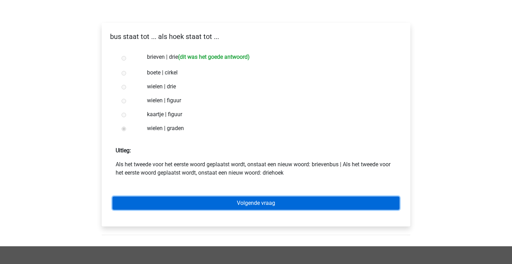
click at [152, 208] on link "Volgende vraag" at bounding box center [256, 203] width 287 height 13
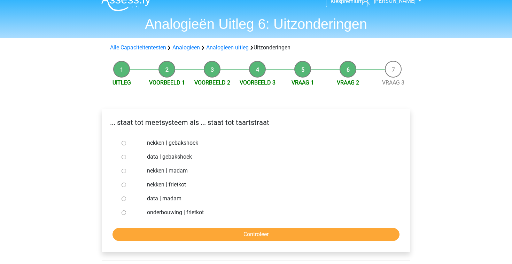
scroll to position [14, 0]
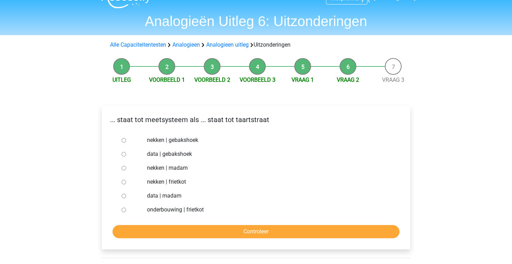
click at [124, 155] on input "data | gebakshoek" at bounding box center [124, 154] width 5 height 5
radio input "true"
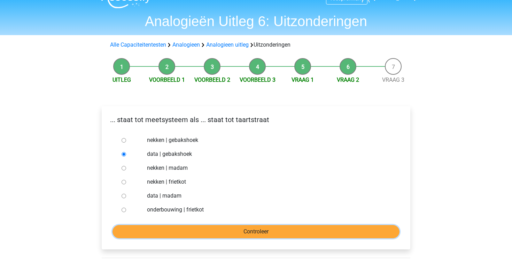
click at [153, 234] on input "Controleer" at bounding box center [256, 231] width 287 height 13
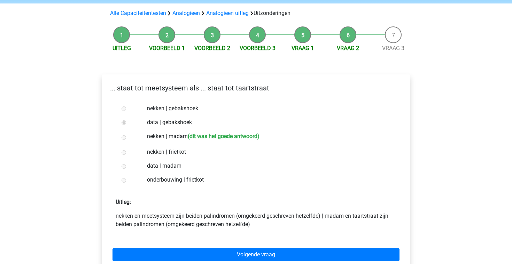
scroll to position [73, 0]
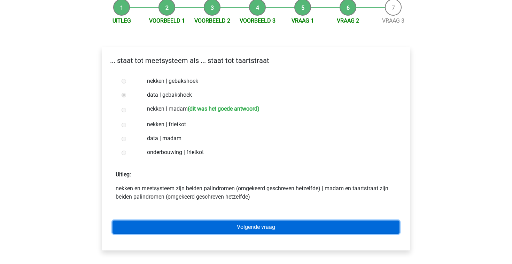
click at [156, 224] on link "Volgende vraag" at bounding box center [256, 227] width 287 height 13
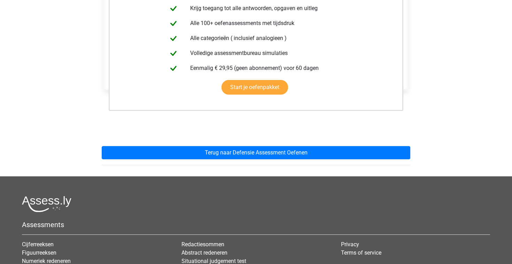
scroll to position [183, 0]
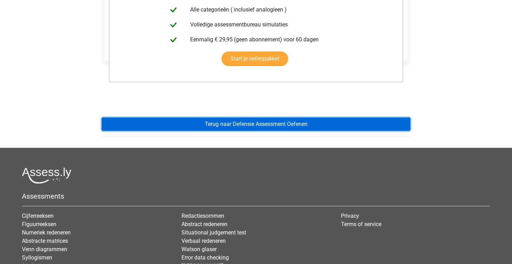
click at [149, 120] on link "Terug naar Defensie Assessment Oefenen" at bounding box center [256, 124] width 309 height 13
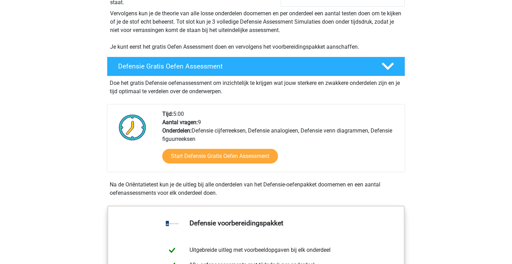
scroll to position [148, 0]
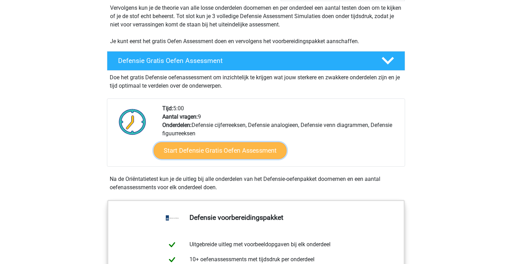
click at [205, 151] on link "Start Defensie Gratis Oefen Assessment" at bounding box center [220, 151] width 133 height 17
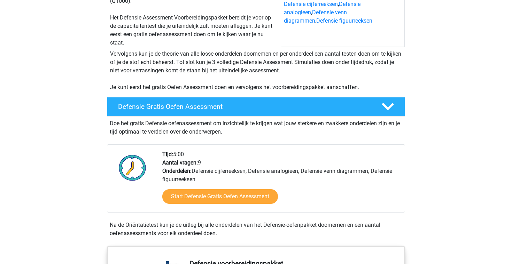
scroll to position [0, 0]
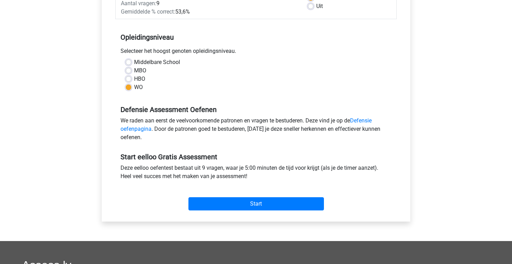
scroll to position [122, 0]
click at [134, 63] on label "Middelbare School" at bounding box center [157, 63] width 46 height 8
click at [128, 63] on input "Middelbare School" at bounding box center [129, 62] width 6 height 7
radio input "true"
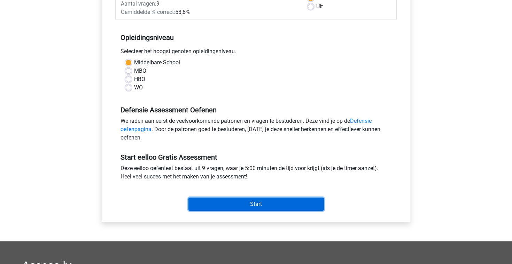
click at [199, 202] on input "Start" at bounding box center [257, 204] width 136 height 13
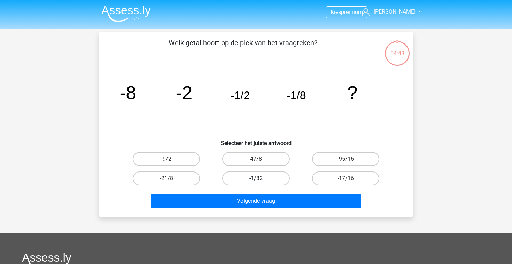
click at [271, 179] on label "-1/32" at bounding box center [255, 179] width 67 height 14
click at [261, 179] on input "-1/32" at bounding box center [258, 181] width 5 height 5
radio input "true"
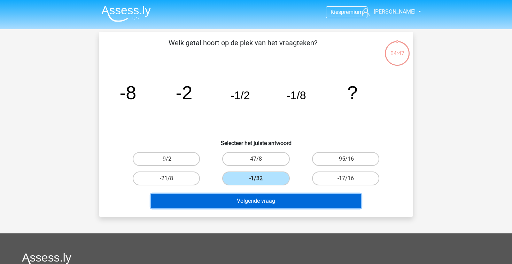
click at [264, 197] on button "Volgende vraag" at bounding box center [256, 201] width 211 height 15
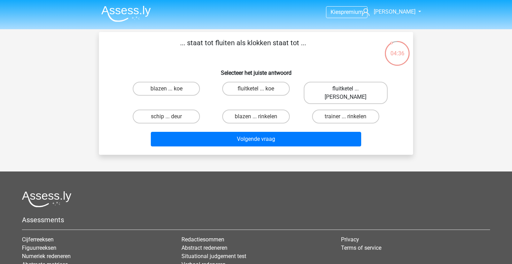
click at [328, 88] on label "fluitketel ... luiden" at bounding box center [346, 93] width 84 height 22
click at [346, 89] on input "fluitketel ... luiden" at bounding box center [348, 91] width 5 height 5
radio input "true"
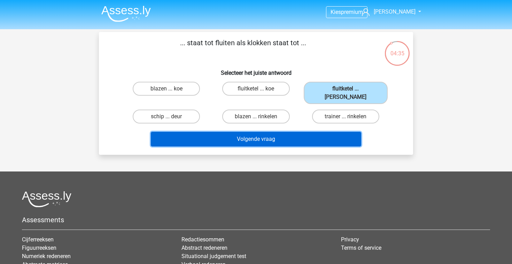
click at [293, 132] on button "Volgende vraag" at bounding box center [256, 139] width 211 height 15
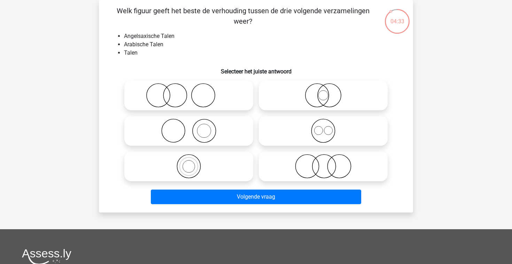
scroll to position [26, 0]
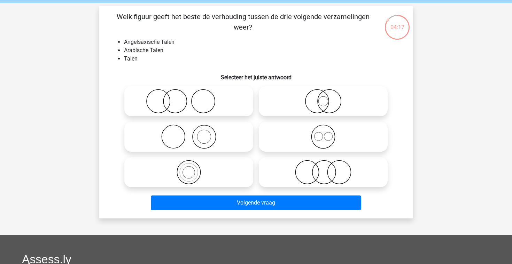
click at [294, 137] on icon at bounding box center [323, 137] width 123 height 24
click at [323, 133] on input "radio" at bounding box center [325, 131] width 5 height 5
radio input "true"
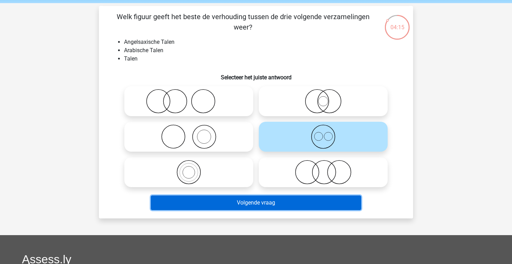
click at [264, 209] on button "Volgende vraag" at bounding box center [256, 203] width 211 height 15
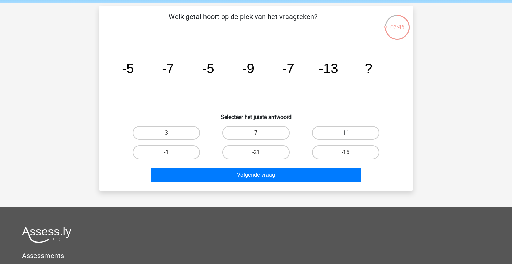
click at [368, 134] on label "-11" at bounding box center [345, 133] width 67 height 14
click at [350, 134] on input "-11" at bounding box center [348, 135] width 5 height 5
radio input "true"
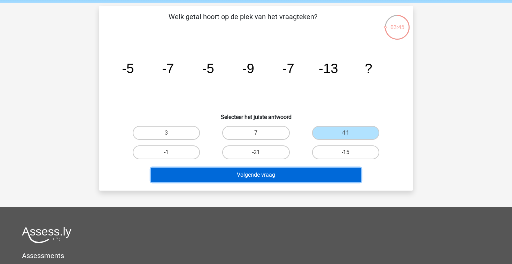
click at [311, 175] on button "Volgende vraag" at bounding box center [256, 175] width 211 height 15
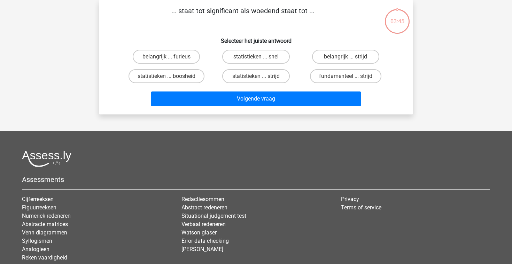
scroll to position [1, 0]
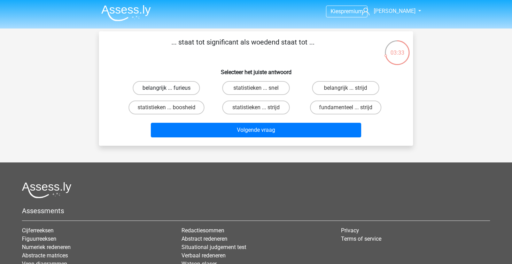
click at [164, 90] on label "belangrijk ... furieus" at bounding box center [166, 88] width 67 height 14
click at [167, 90] on input "belangrijk ... furieus" at bounding box center [169, 90] width 5 height 5
radio input "true"
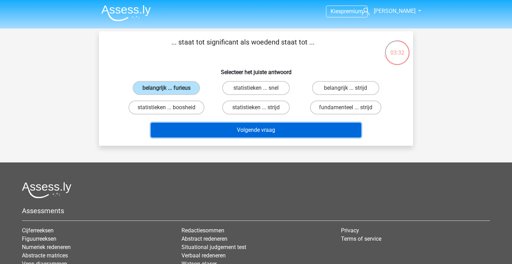
click at [189, 127] on button "Volgende vraag" at bounding box center [256, 130] width 211 height 15
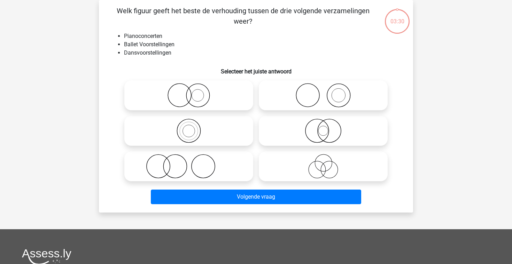
scroll to position [28, 0]
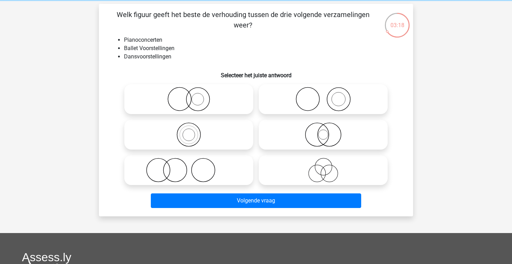
click at [291, 172] on icon at bounding box center [323, 170] width 123 height 24
click at [323, 167] on input "radio" at bounding box center [325, 164] width 5 height 5
radio input "true"
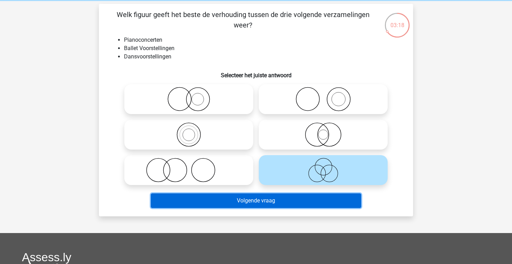
click at [264, 200] on button "Volgende vraag" at bounding box center [256, 201] width 211 height 15
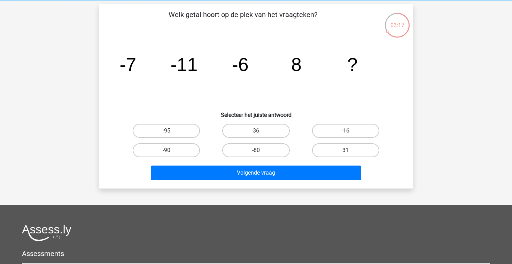
scroll to position [32, 0]
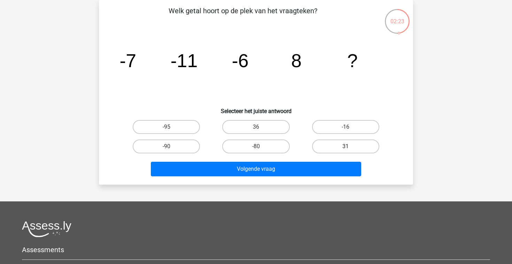
click at [335, 148] on label "31" at bounding box center [345, 147] width 67 height 14
click at [346, 148] on input "31" at bounding box center [348, 149] width 5 height 5
radio input "true"
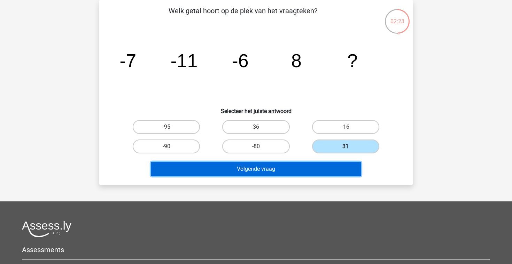
click at [317, 169] on button "Volgende vraag" at bounding box center [256, 169] width 211 height 15
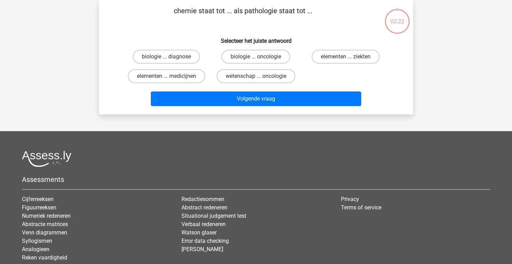
scroll to position [0, 0]
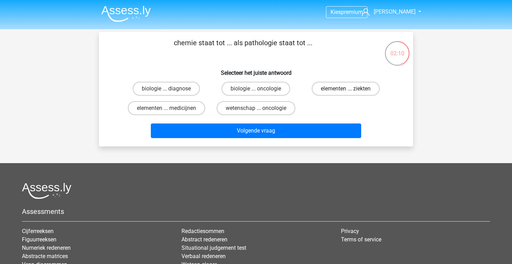
click at [327, 87] on label "elementen ... ziekten" at bounding box center [346, 89] width 68 height 14
click at [346, 89] on input "elementen ... ziekten" at bounding box center [348, 91] width 5 height 5
radio input "true"
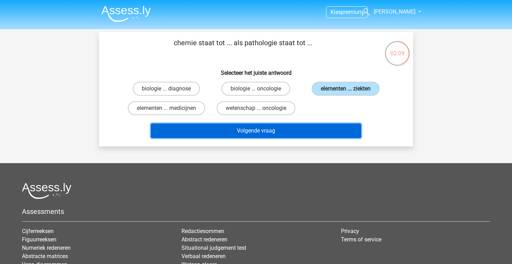
click at [295, 134] on button "Volgende vraag" at bounding box center [256, 131] width 211 height 15
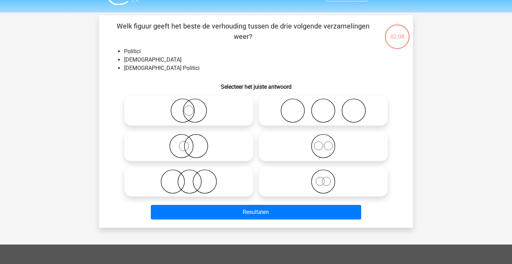
scroll to position [32, 0]
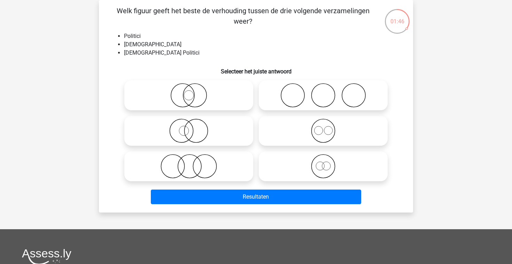
click at [289, 138] on icon at bounding box center [323, 131] width 123 height 24
click at [323, 128] on input "radio" at bounding box center [325, 125] width 5 height 5
radio input "true"
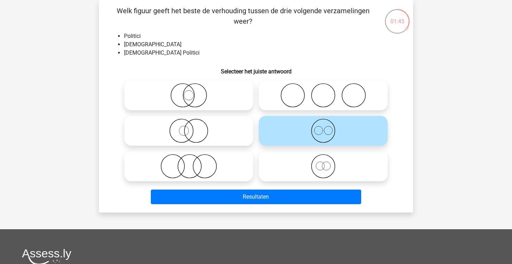
click at [266, 188] on div "Resultaten" at bounding box center [256, 195] width 292 height 23
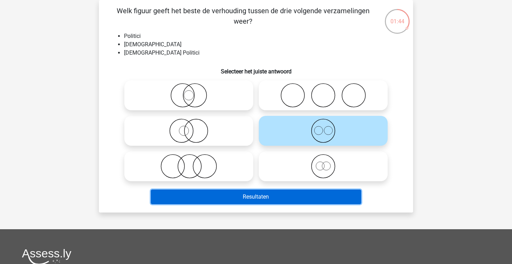
click at [266, 196] on button "Resultaten" at bounding box center [256, 197] width 211 height 15
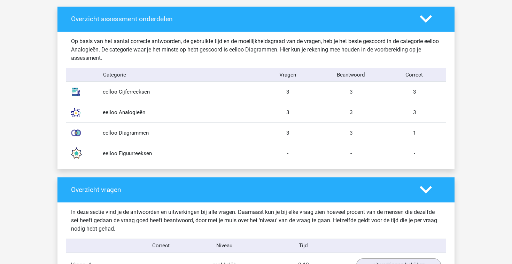
scroll to position [537, 0]
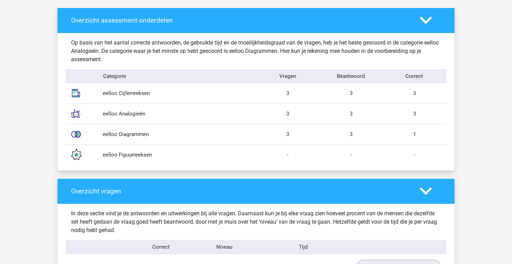
click at [156, 157] on div "eelloo Figuurreeksen" at bounding box center [177, 155] width 159 height 8
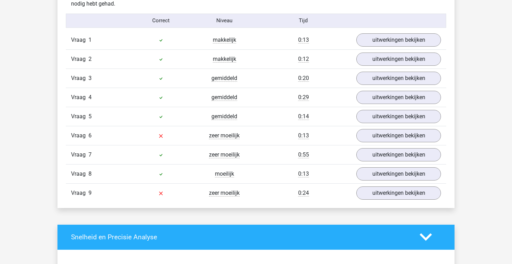
scroll to position [763, 0]
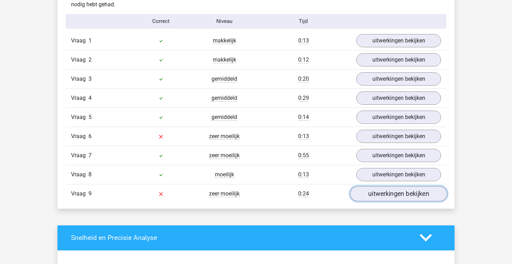
click at [378, 194] on link "uitwerkingen bekijken" at bounding box center [398, 193] width 97 height 15
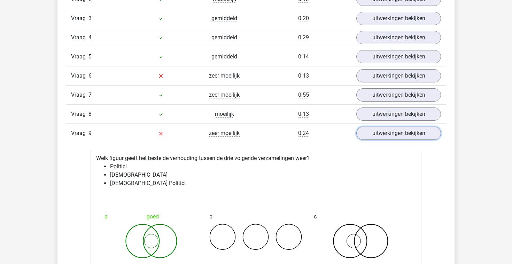
scroll to position [817, 0]
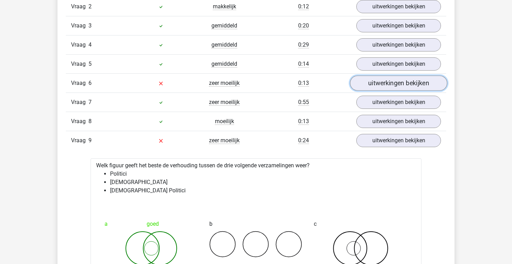
click at [367, 86] on link "uitwerkingen bekijken" at bounding box center [398, 83] width 97 height 15
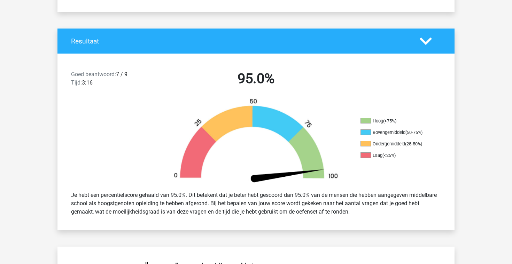
scroll to position [0, 0]
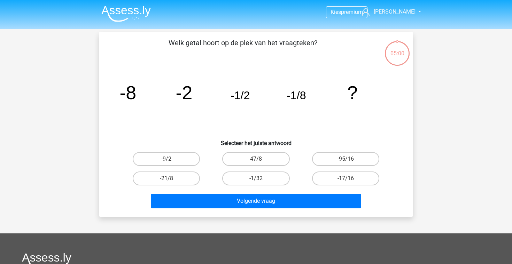
scroll to position [32, 0]
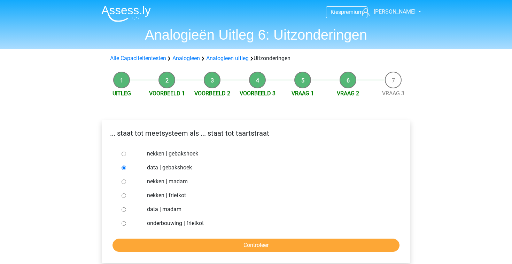
scroll to position [14, 0]
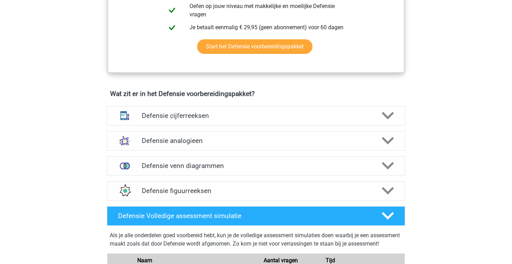
scroll to position [436, 0]
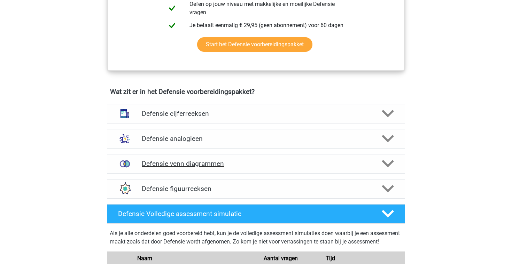
click at [173, 166] on h4 "Defensie venn diagrammen" at bounding box center [256, 164] width 228 height 8
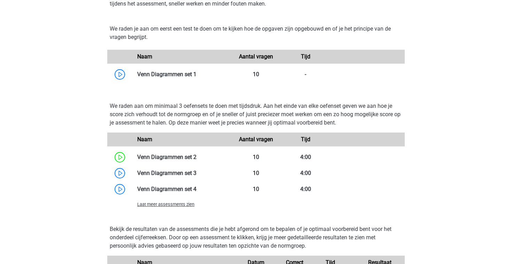
scroll to position [645, 0]
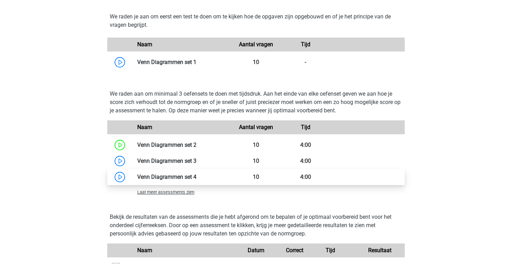
click at [197, 178] on link at bounding box center [197, 177] width 0 height 7
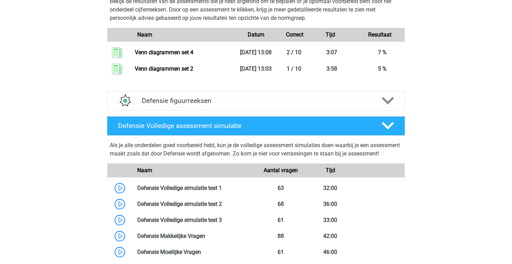
scroll to position [860, 0]
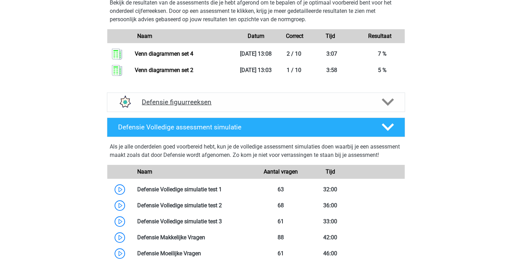
click at [138, 98] on div "Defensie figuurreeksen" at bounding box center [256, 102] width 239 height 8
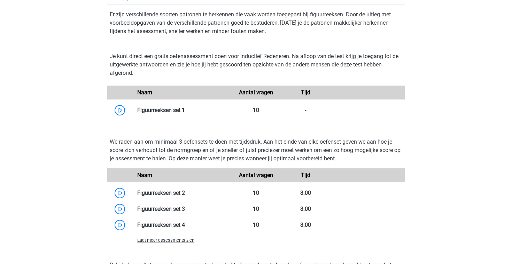
scroll to position [1017, 0]
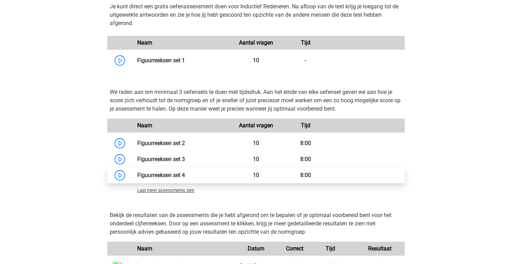
click at [185, 174] on link at bounding box center [185, 175] width 0 height 7
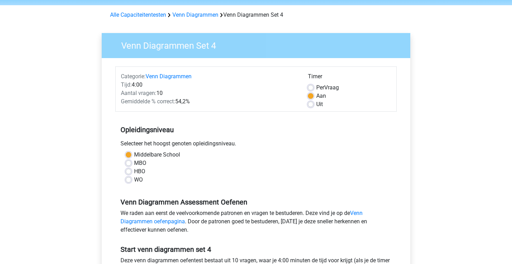
scroll to position [31, 0]
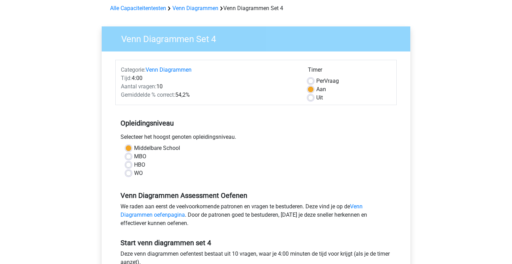
click at [125, 172] on div "Middelbare School MBO HBO WO" at bounding box center [256, 160] width 271 height 33
click at [134, 172] on label "WO" at bounding box center [138, 173] width 9 height 8
click at [126, 172] on input "WO" at bounding box center [129, 172] width 6 height 7
radio input "true"
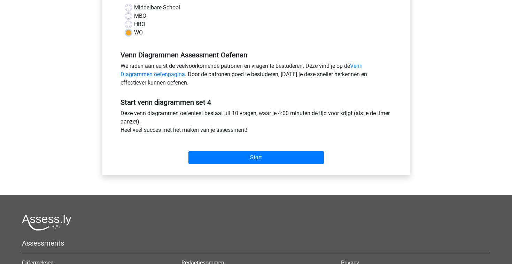
scroll to position [209, 0]
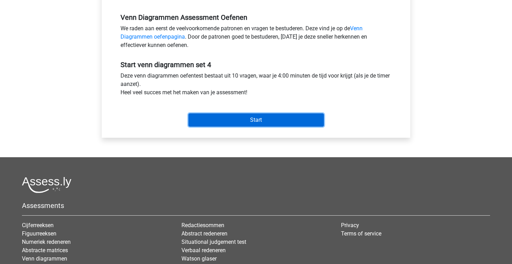
click at [213, 116] on input "Start" at bounding box center [257, 120] width 136 height 13
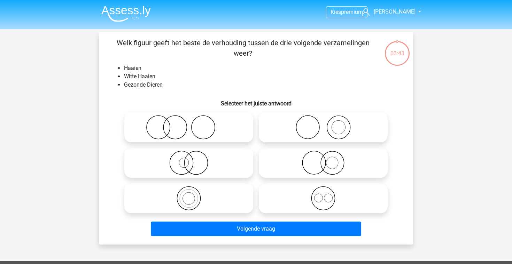
click at [174, 121] on icon at bounding box center [188, 127] width 123 height 24
click at [189, 121] on input "radio" at bounding box center [191, 122] width 5 height 5
radio input "true"
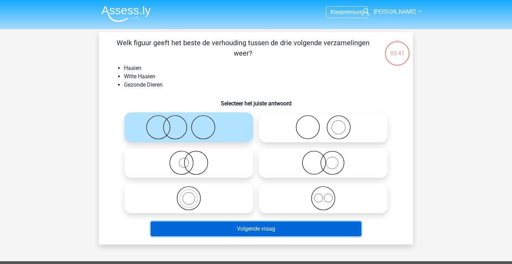
click at [269, 226] on button "Volgende vraag" at bounding box center [256, 229] width 211 height 15
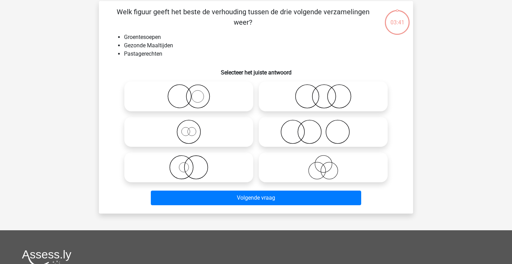
scroll to position [32, 0]
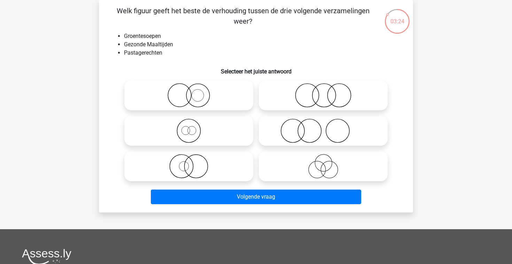
click at [223, 137] on icon at bounding box center [188, 131] width 123 height 24
click at [193, 128] on input "radio" at bounding box center [191, 125] width 5 height 5
radio input "true"
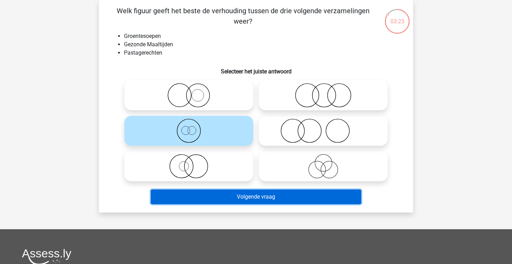
click at [286, 198] on button "Volgende vraag" at bounding box center [256, 197] width 211 height 15
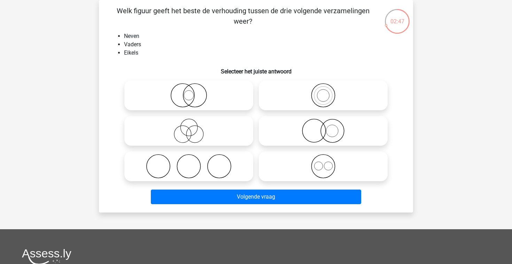
click at [310, 135] on icon at bounding box center [323, 131] width 123 height 24
click at [323, 128] on input "radio" at bounding box center [325, 125] width 5 height 5
radio input "true"
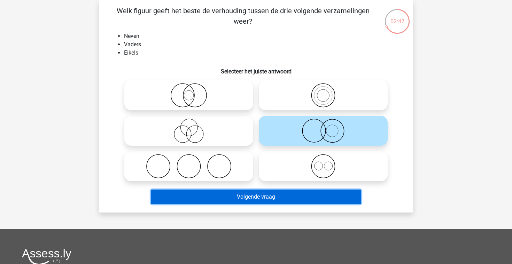
click at [325, 195] on button "Volgende vraag" at bounding box center [256, 197] width 211 height 15
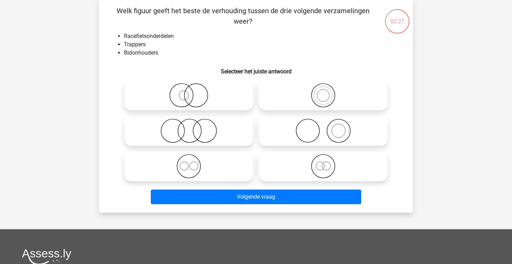
click at [199, 133] on icon at bounding box center [188, 131] width 123 height 24
click at [193, 128] on input "radio" at bounding box center [191, 125] width 5 height 5
radio input "true"
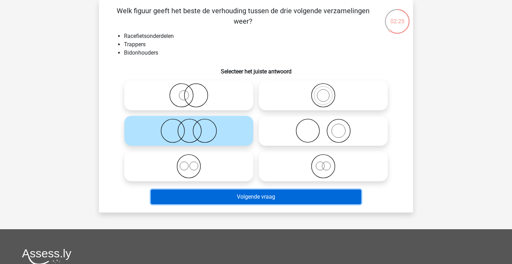
click at [251, 196] on button "Volgende vraag" at bounding box center [256, 197] width 211 height 15
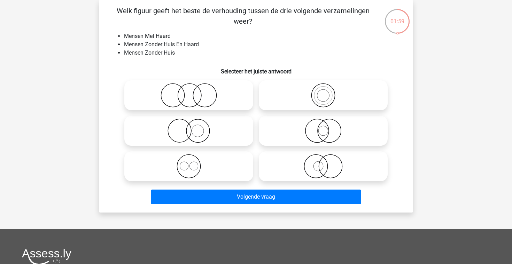
click at [236, 93] on icon at bounding box center [188, 95] width 123 height 24
click at [193, 92] on input "radio" at bounding box center [191, 89] width 5 height 5
radio input "true"
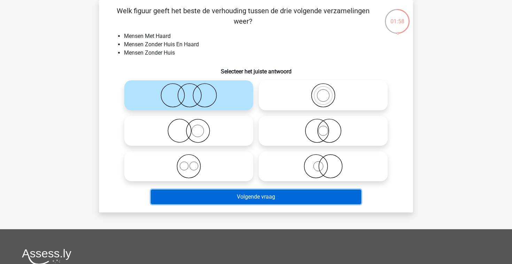
click at [293, 199] on button "Volgende vraag" at bounding box center [256, 197] width 211 height 15
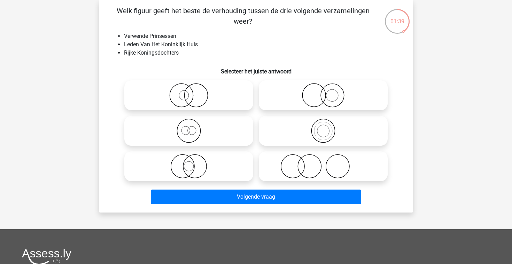
click at [192, 134] on icon at bounding box center [188, 131] width 123 height 24
click at [192, 128] on input "radio" at bounding box center [191, 125] width 5 height 5
radio input "true"
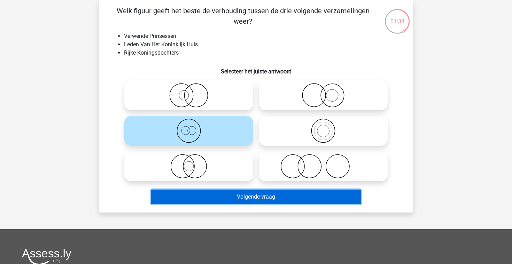
click at [246, 197] on button "Volgende vraag" at bounding box center [256, 197] width 211 height 15
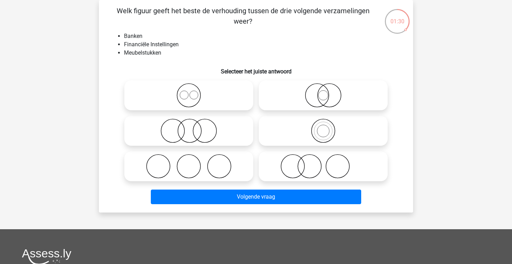
click at [303, 171] on circle at bounding box center [292, 166] width 23 height 23
click at [323, 163] on input "radio" at bounding box center [325, 161] width 5 height 5
radio input "true"
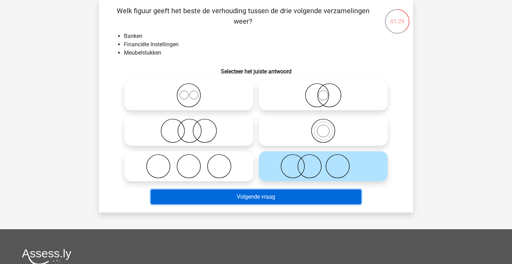
click at [301, 193] on button "Volgende vraag" at bounding box center [256, 197] width 211 height 15
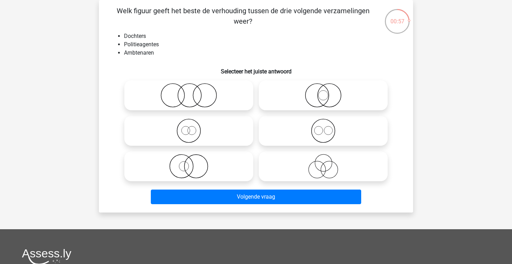
click at [229, 163] on icon at bounding box center [188, 166] width 123 height 24
click at [193, 163] on input "radio" at bounding box center [191, 161] width 5 height 5
radio input "true"
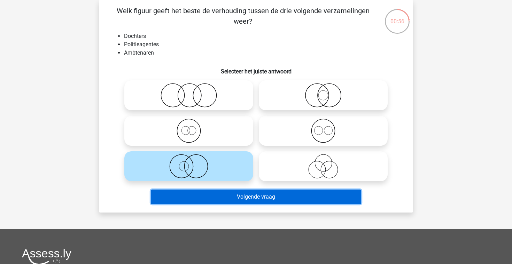
click at [234, 192] on button "Volgende vraag" at bounding box center [256, 197] width 211 height 15
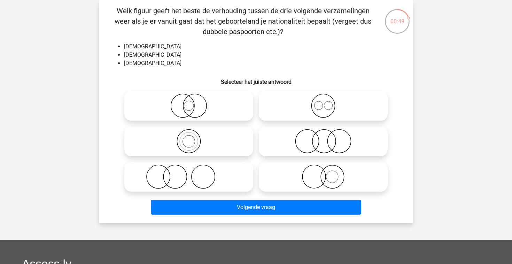
click at [317, 106] on icon at bounding box center [323, 106] width 123 height 24
click at [323, 102] on input "radio" at bounding box center [325, 100] width 5 height 5
radio input "true"
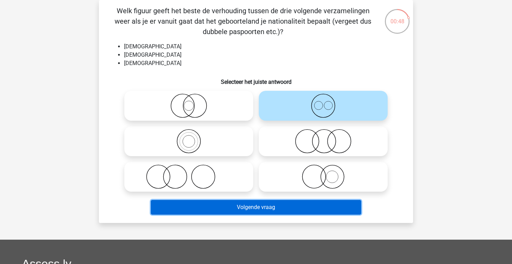
click at [292, 204] on button "Volgende vraag" at bounding box center [256, 207] width 211 height 15
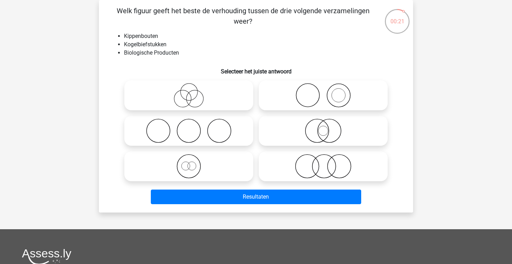
click at [185, 169] on icon at bounding box center [188, 166] width 123 height 24
click at [189, 163] on input "radio" at bounding box center [191, 161] width 5 height 5
radio input "true"
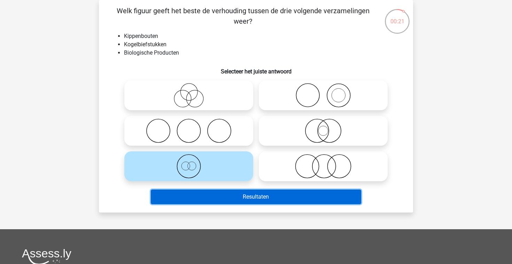
click at [202, 198] on button "Resultaten" at bounding box center [256, 197] width 211 height 15
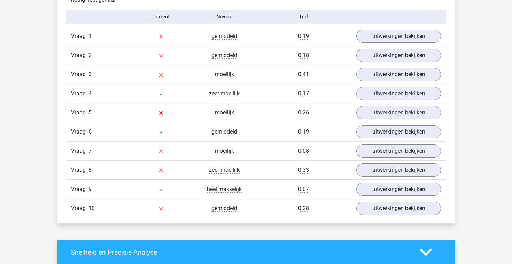
scroll to position [570, 0]
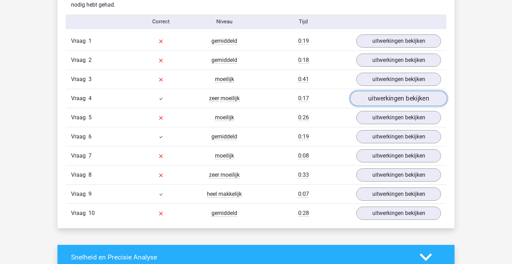
click at [378, 103] on link "uitwerkingen bekijken" at bounding box center [398, 98] width 97 height 15
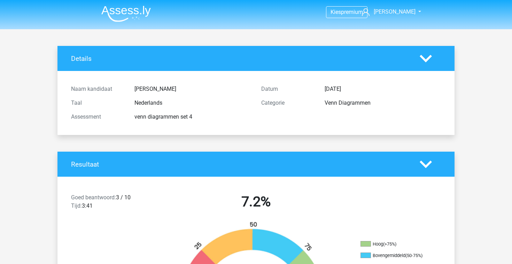
scroll to position [1, 0]
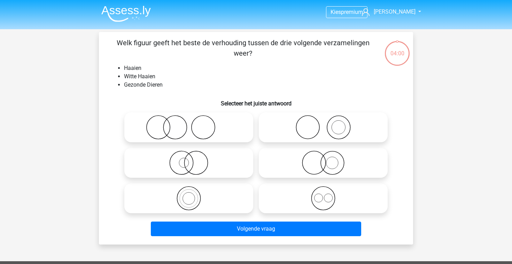
scroll to position [32, 0]
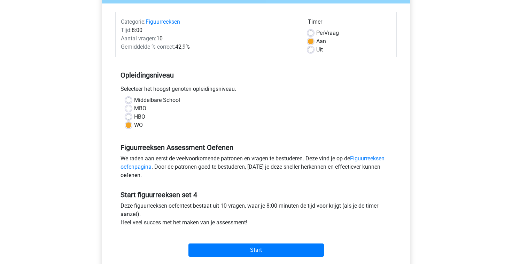
scroll to position [120, 0]
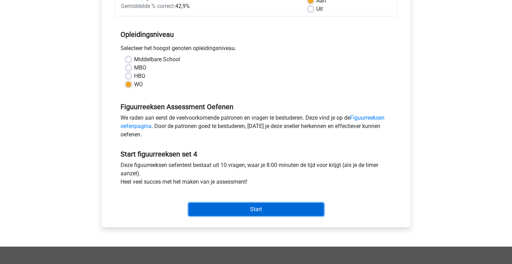
click at [192, 212] on input "Start" at bounding box center [257, 209] width 136 height 13
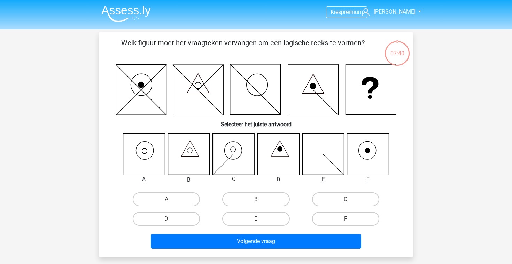
click at [193, 158] on icon at bounding box center [188, 154] width 41 height 41
click at [255, 198] on label "B" at bounding box center [255, 200] width 67 height 14
click at [256, 200] on input "B" at bounding box center [258, 202] width 5 height 5
radio input "true"
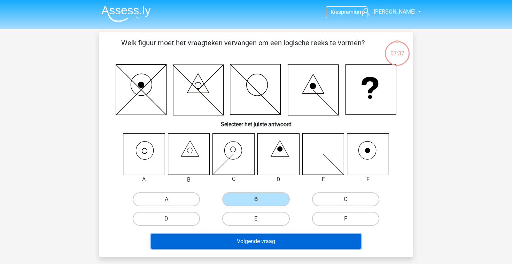
click at [272, 240] on button "Volgende vraag" at bounding box center [256, 241] width 211 height 15
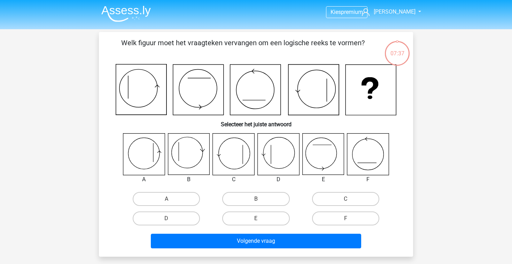
scroll to position [32, 0]
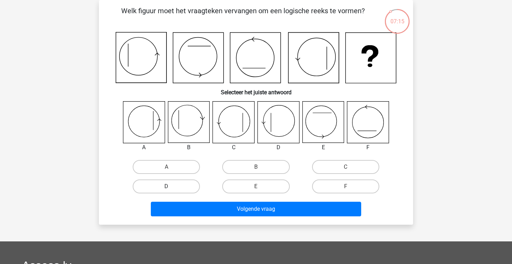
click at [187, 182] on label "D" at bounding box center [166, 187] width 67 height 14
click at [171, 187] on input "D" at bounding box center [169, 189] width 5 height 5
radio input "true"
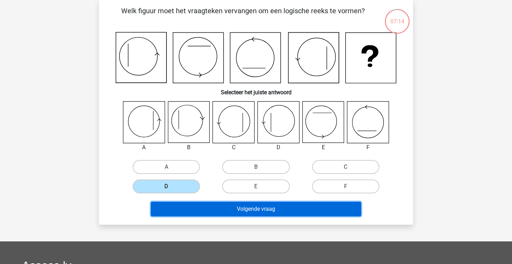
click at [224, 214] on button "Volgende vraag" at bounding box center [256, 209] width 211 height 15
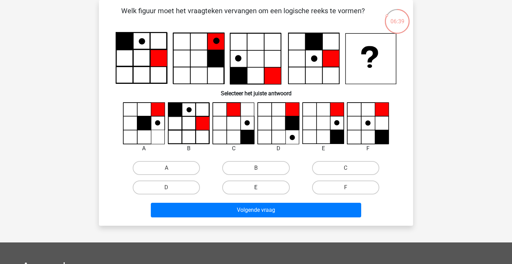
click at [269, 183] on label "E" at bounding box center [255, 188] width 67 height 14
click at [261, 188] on input "E" at bounding box center [258, 190] width 5 height 5
radio input "true"
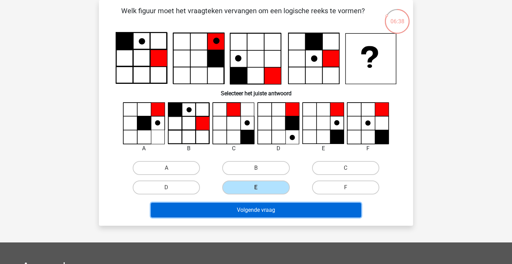
click at [263, 208] on button "Volgende vraag" at bounding box center [256, 210] width 211 height 15
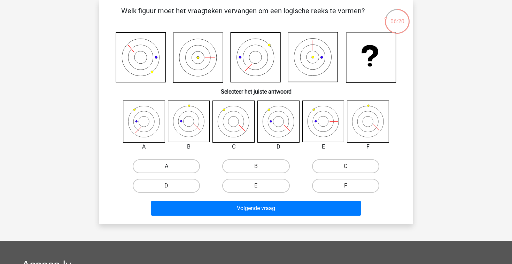
click at [175, 165] on label "A" at bounding box center [166, 167] width 67 height 14
click at [171, 167] on input "A" at bounding box center [169, 169] width 5 height 5
radio input "true"
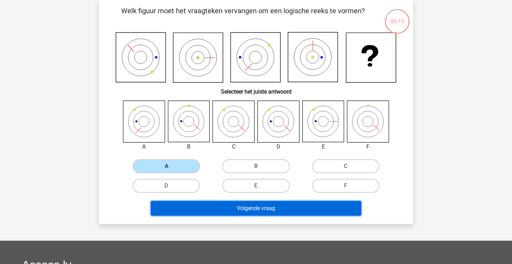
click at [203, 214] on button "Volgende vraag" at bounding box center [256, 208] width 211 height 15
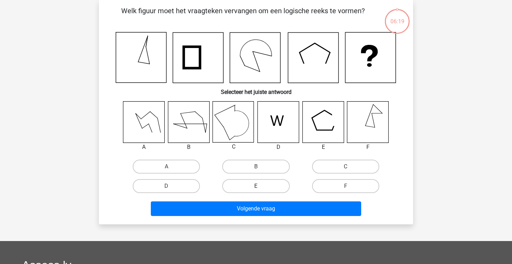
click at [243, 188] on label "E" at bounding box center [255, 186] width 67 height 14
click at [256, 188] on input "E" at bounding box center [258, 188] width 5 height 5
radio input "true"
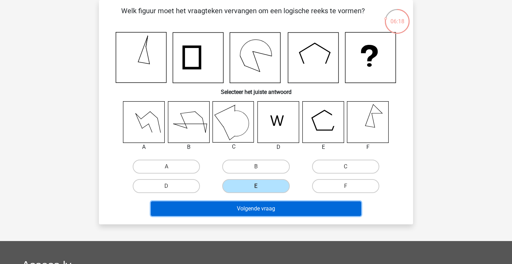
click at [241, 214] on button "Volgende vraag" at bounding box center [256, 209] width 211 height 15
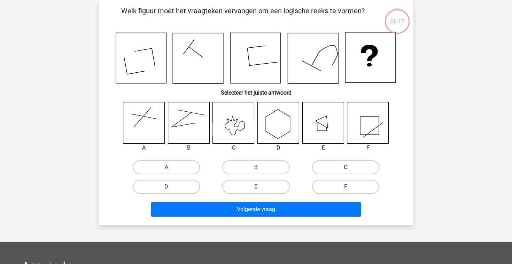
click at [321, 172] on label "C" at bounding box center [345, 168] width 67 height 14
click at [346, 172] on input "C" at bounding box center [348, 170] width 5 height 5
radio input "true"
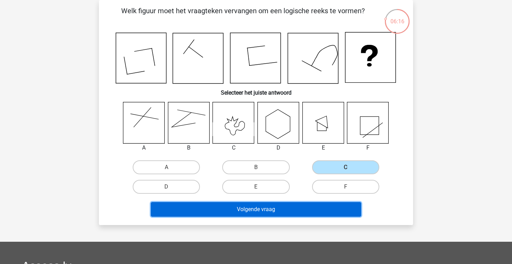
click at [307, 206] on button "Volgende vraag" at bounding box center [256, 209] width 211 height 15
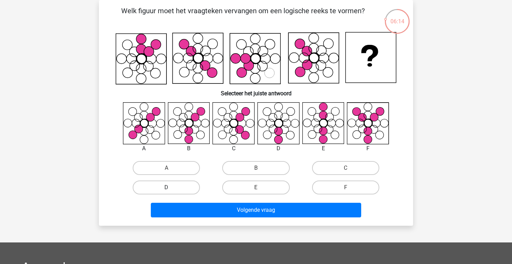
click at [193, 185] on label "D" at bounding box center [166, 188] width 67 height 14
click at [171, 188] on input "D" at bounding box center [169, 190] width 5 height 5
radio input "true"
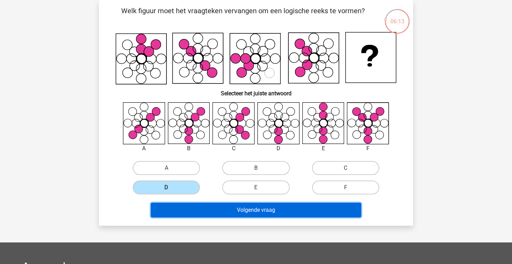
click at [223, 206] on button "Volgende vraag" at bounding box center [256, 210] width 211 height 15
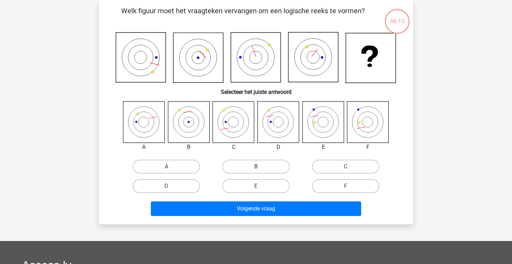
click at [258, 165] on label "B" at bounding box center [255, 167] width 67 height 14
click at [258, 167] on input "B" at bounding box center [258, 169] width 5 height 5
radio input "true"
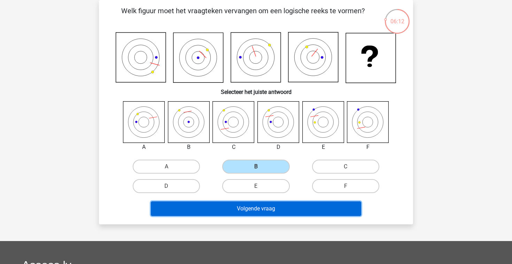
click at [255, 207] on button "Volgende vraag" at bounding box center [256, 209] width 211 height 15
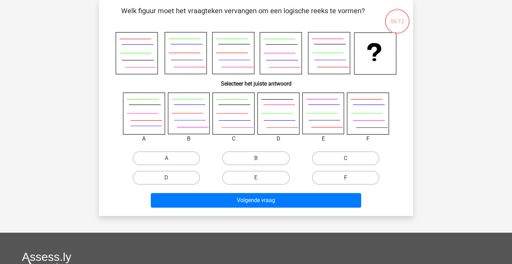
click at [324, 177] on label "F" at bounding box center [345, 178] width 67 height 14
click at [346, 178] on input "F" at bounding box center [348, 180] width 5 height 5
radio input "true"
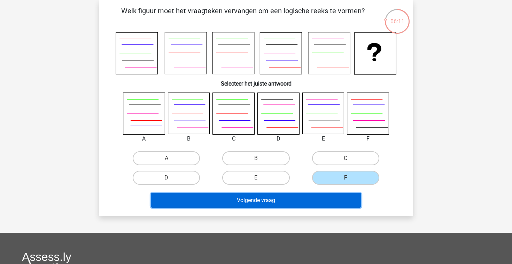
click at [300, 204] on button "Volgende vraag" at bounding box center [256, 200] width 211 height 15
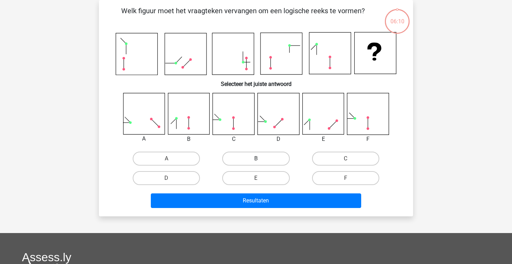
click at [253, 163] on label "B" at bounding box center [255, 159] width 67 height 14
click at [256, 163] on input "B" at bounding box center [258, 161] width 5 height 5
radio input "true"
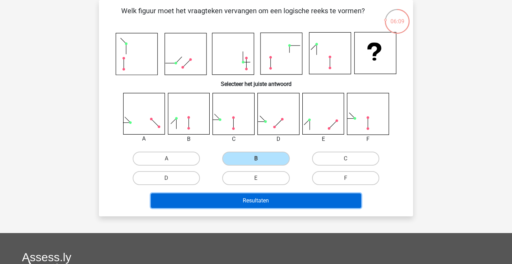
click at [272, 199] on button "Resultaten" at bounding box center [256, 201] width 211 height 15
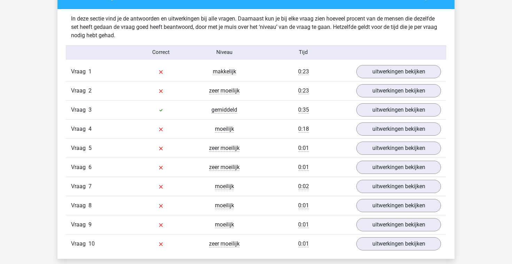
scroll to position [540, 0]
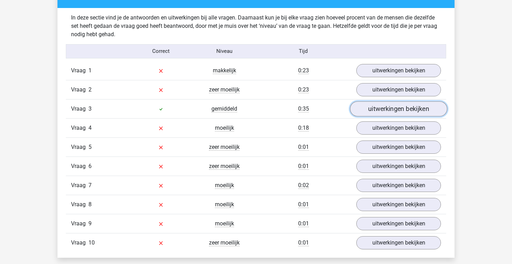
click at [376, 103] on link "uitwerkingen bekijken" at bounding box center [398, 108] width 97 height 15
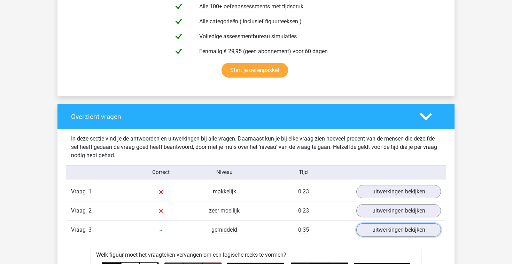
scroll to position [413, 0]
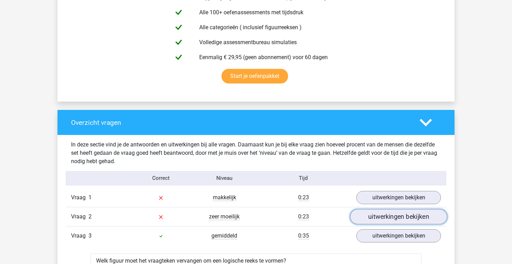
click at [375, 218] on link "uitwerkingen bekijken" at bounding box center [398, 216] width 97 height 15
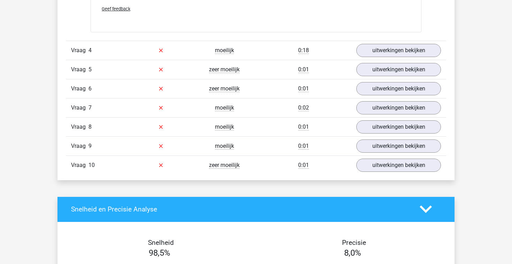
scroll to position [1798, 0]
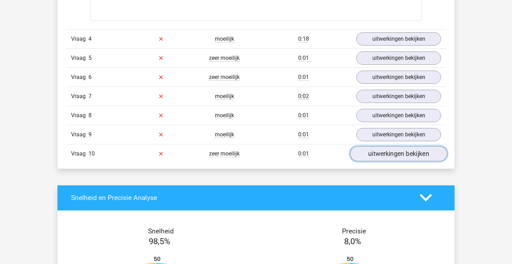
click at [360, 156] on link "uitwerkingen bekijken" at bounding box center [398, 153] width 97 height 15
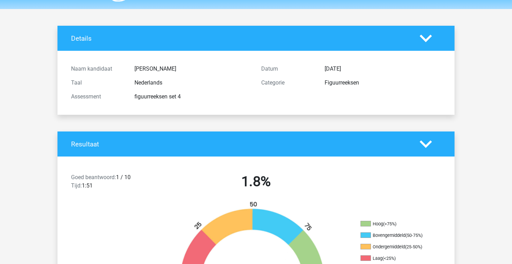
scroll to position [0, 0]
